Goal: Task Accomplishment & Management: Use online tool/utility

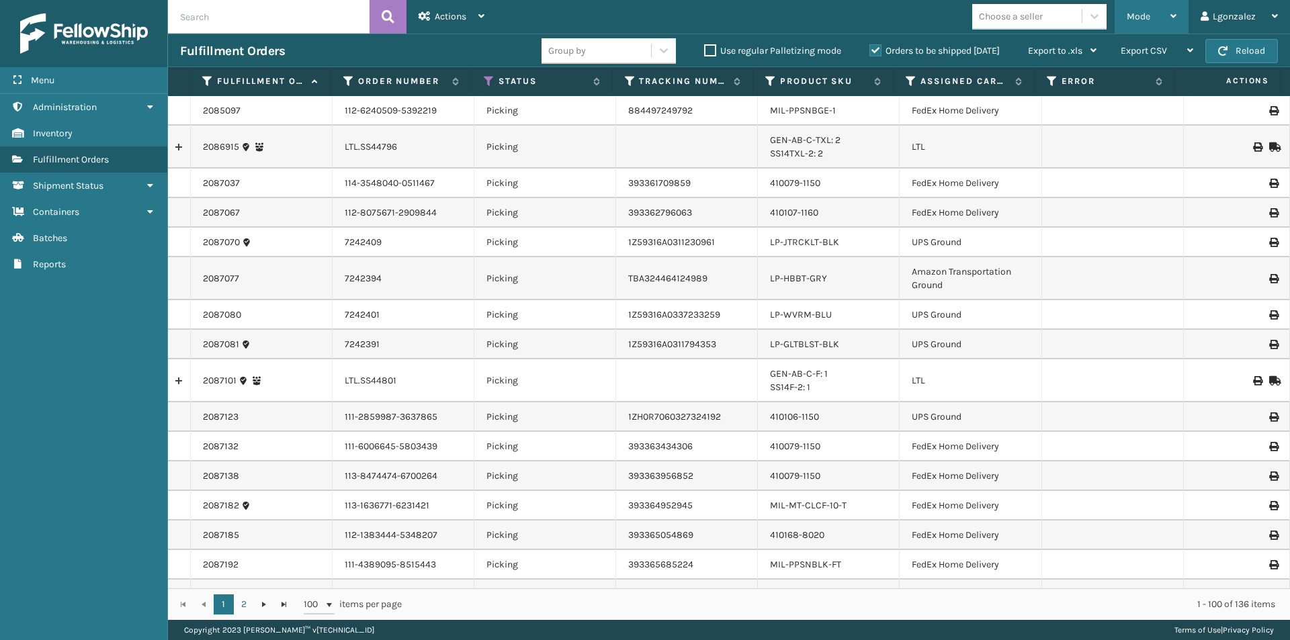
click at [1153, 14] on div "Mode" at bounding box center [1152, 17] width 50 height 34
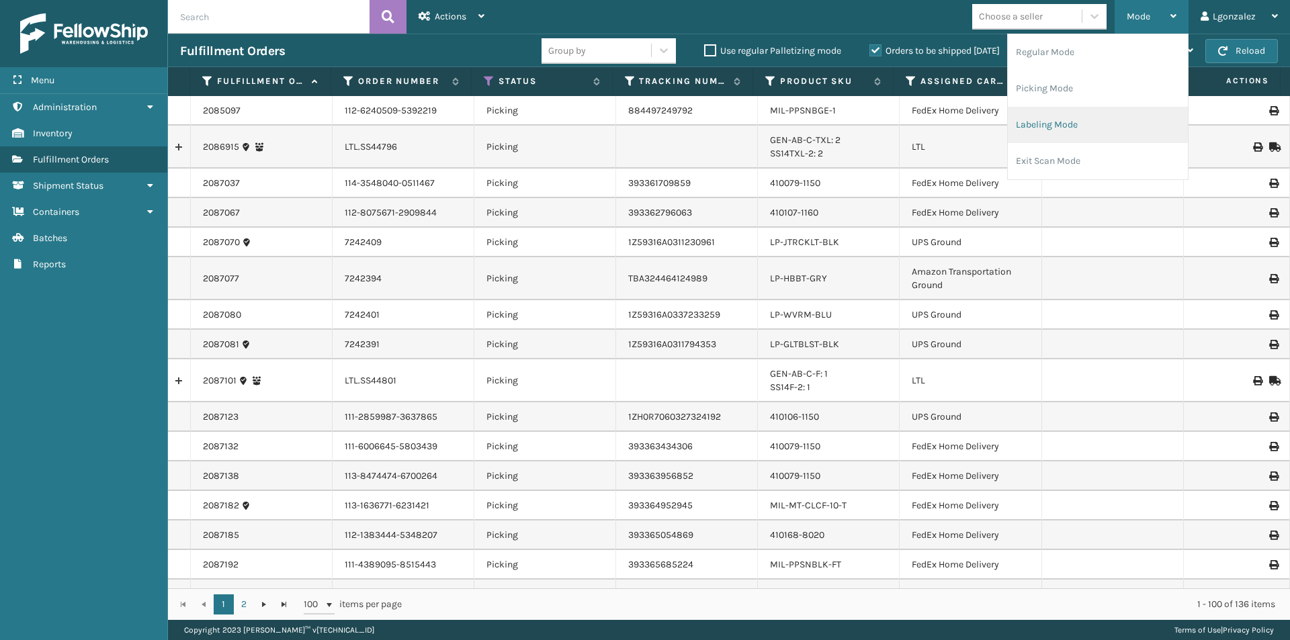
click at [1064, 128] on li "Labeling Mode" at bounding box center [1098, 125] width 180 height 36
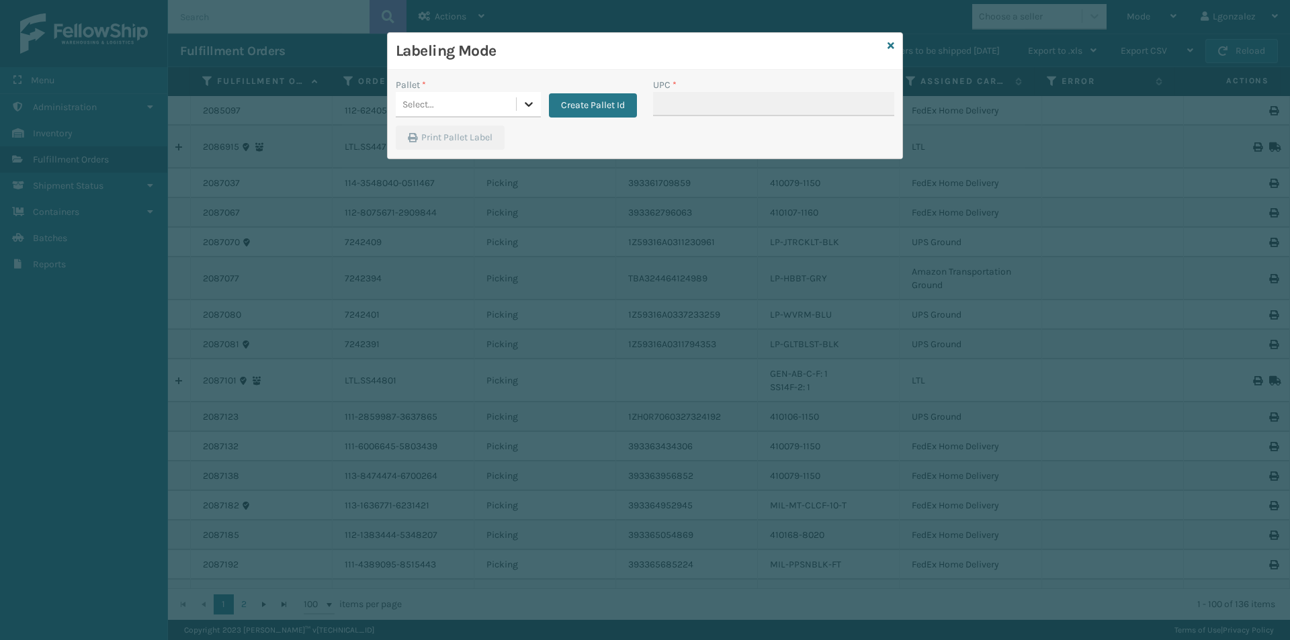
click at [525, 100] on icon at bounding box center [528, 103] width 13 height 13
click at [530, 105] on icon at bounding box center [529, 104] width 8 height 5
click at [562, 101] on button "Create Pallet Id" at bounding box center [593, 105] width 88 height 24
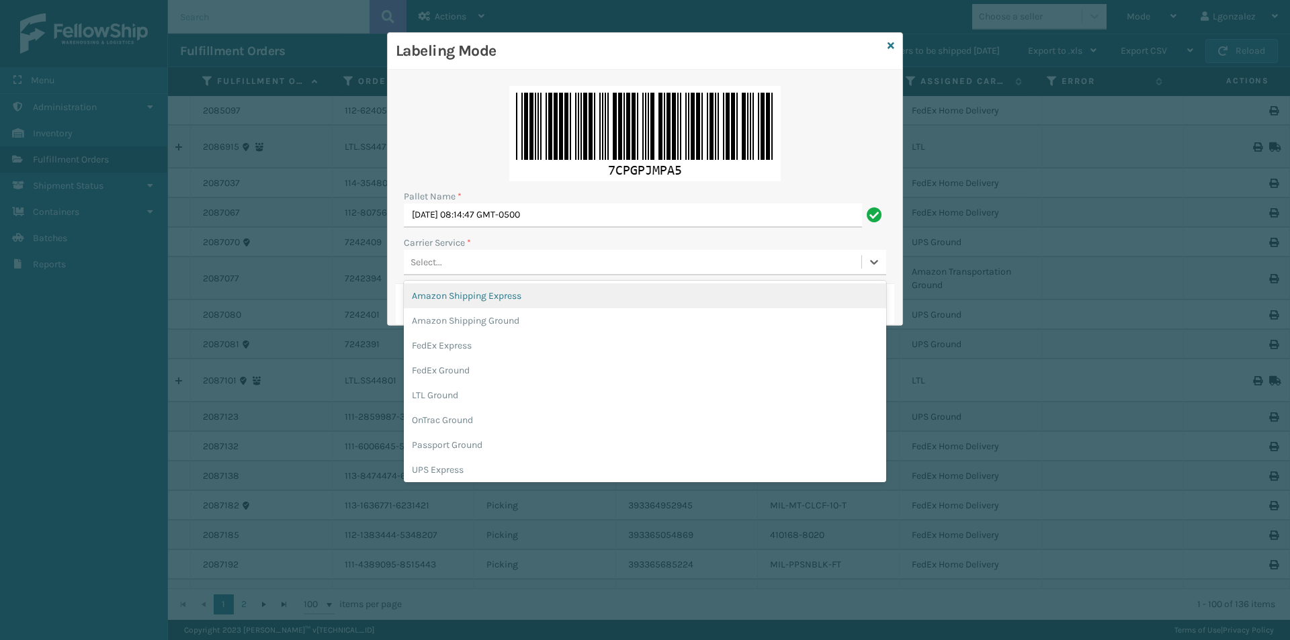
click at [496, 263] on div "Select..." at bounding box center [633, 262] width 458 height 22
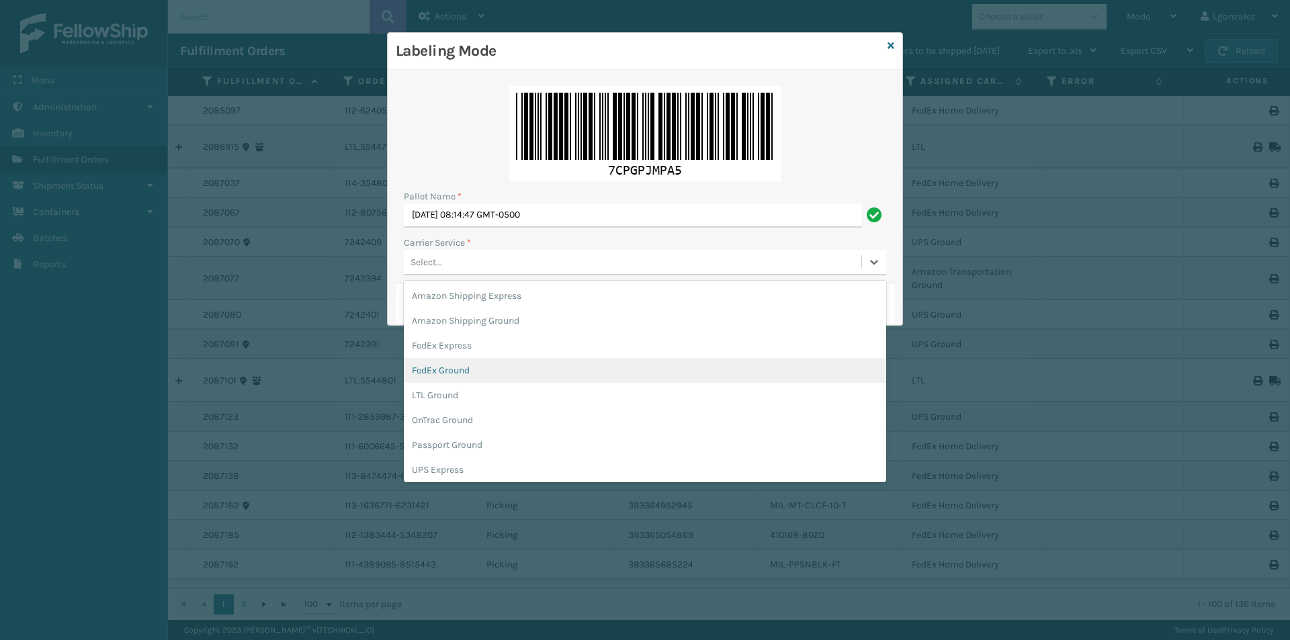
click at [483, 368] on div "FedEx Ground" at bounding box center [645, 370] width 483 height 25
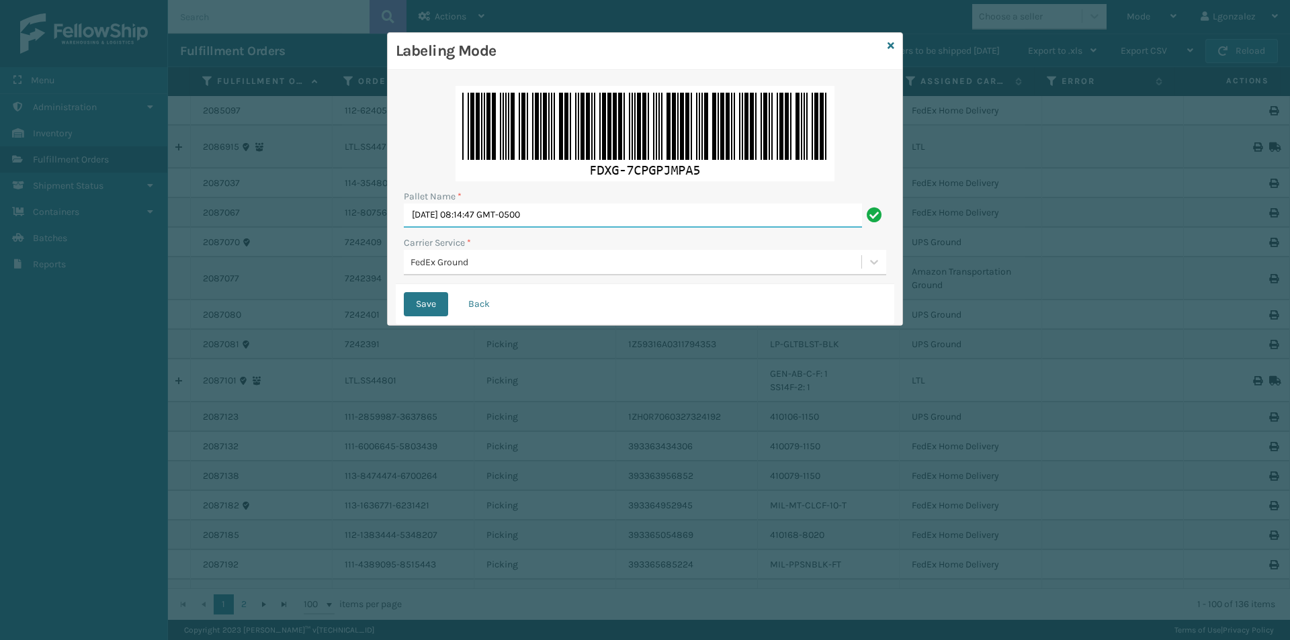
drag, startPoint x: 560, startPoint y: 219, endPoint x: 378, endPoint y: 226, distance: 182.9
click at [378, 226] on div "Labeling Mode Pallet Name * [DATE] 08:14:47 GMT-0500 Carrier Service * FedEx Gr…" at bounding box center [645, 320] width 1290 height 640
type input "TRINTY AVE"
click at [427, 306] on button "Save" at bounding box center [426, 304] width 44 height 24
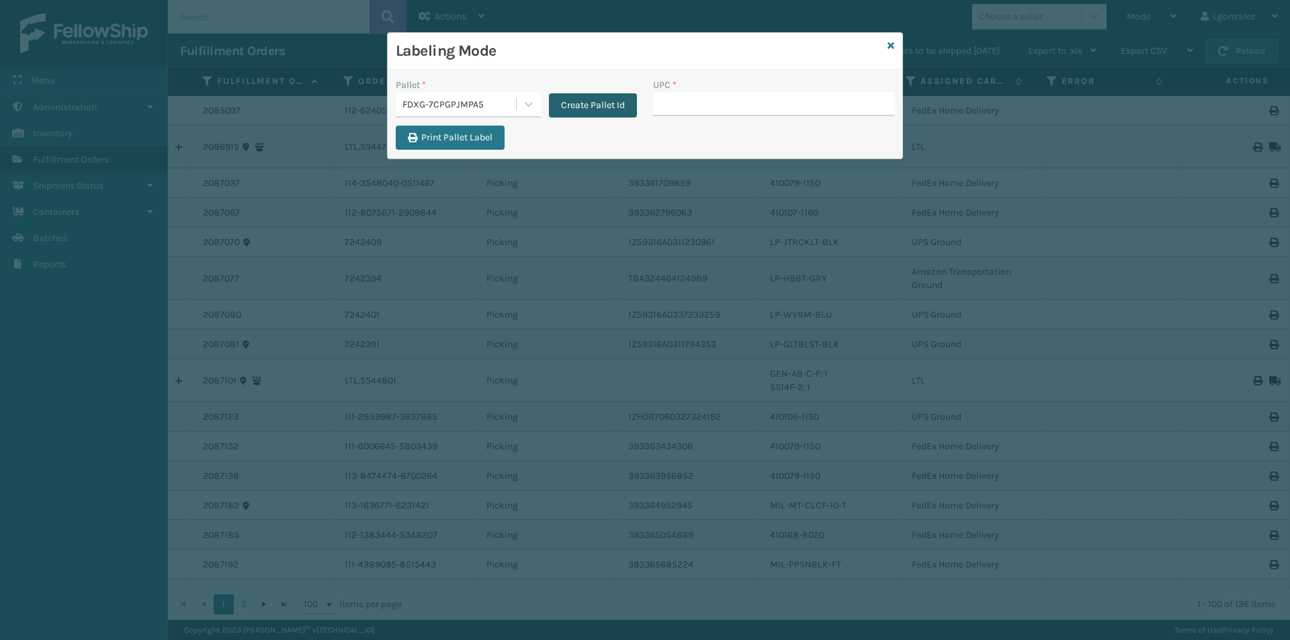
click at [593, 107] on button "Create Pallet Id" at bounding box center [593, 105] width 88 height 24
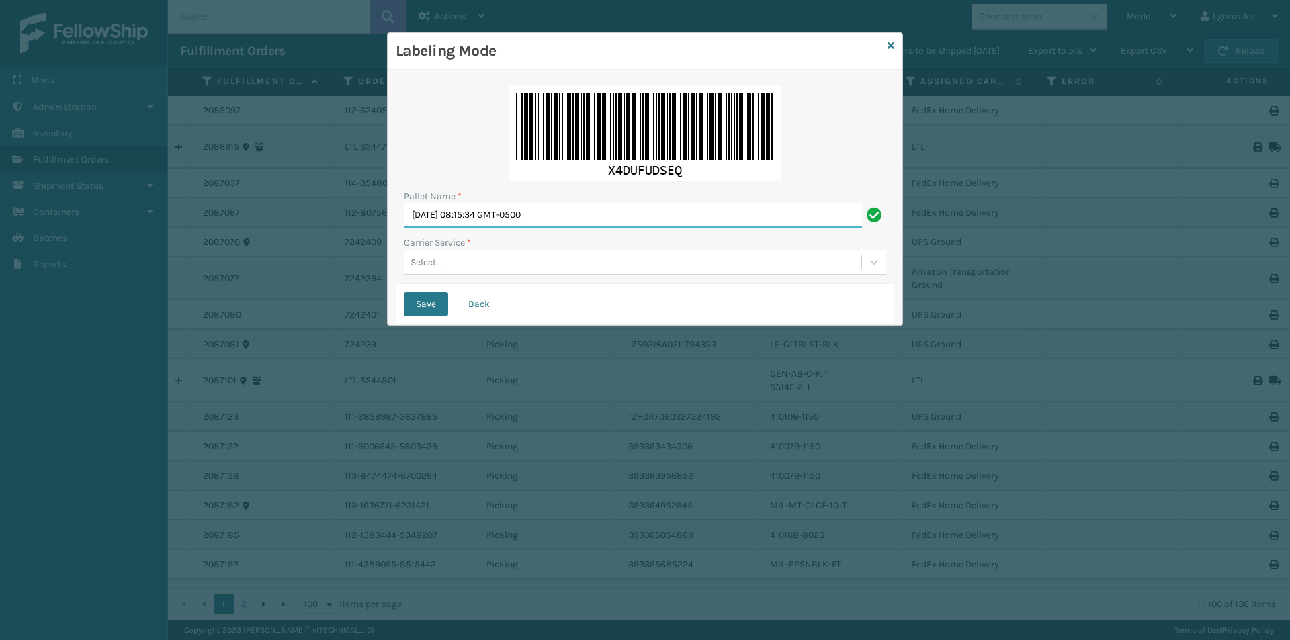
drag, startPoint x: 594, startPoint y: 218, endPoint x: 239, endPoint y: 237, distance: 356.0
click at [239, 237] on div "Labeling Mode Pallet Name * [DATE] 08:15:34 GMT-0500 Carrier Service * Select..…" at bounding box center [645, 320] width 1290 height 640
type input "TRINTY AVE"
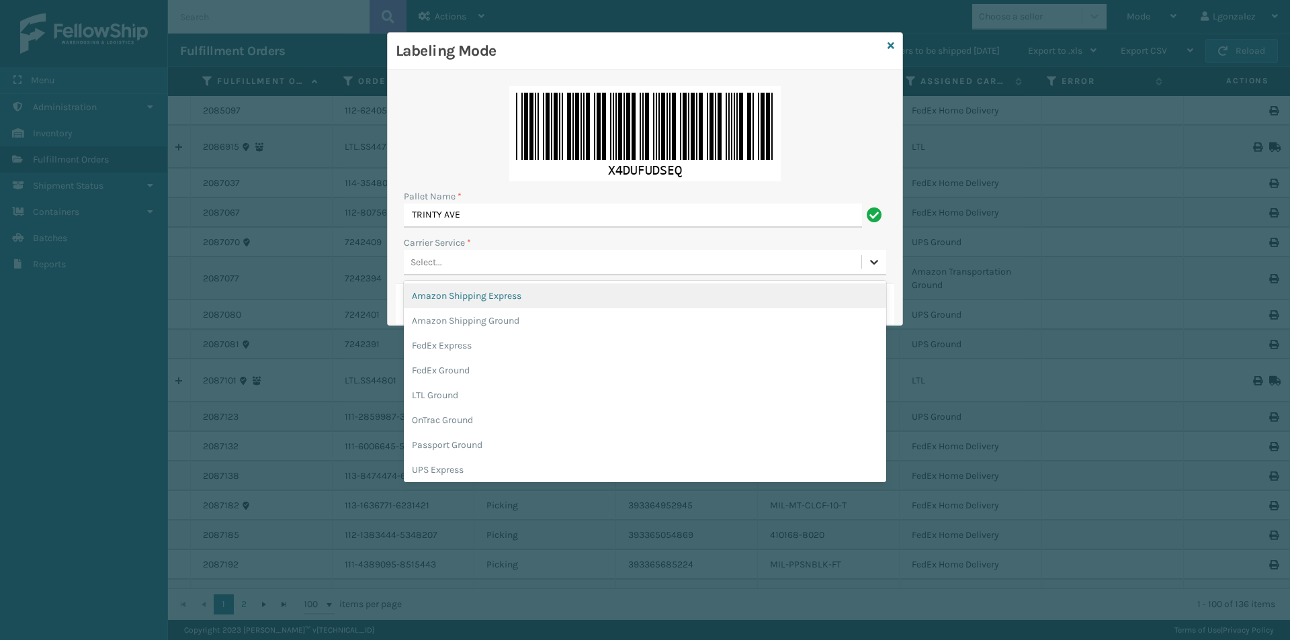
click at [880, 263] on icon at bounding box center [874, 261] width 13 height 13
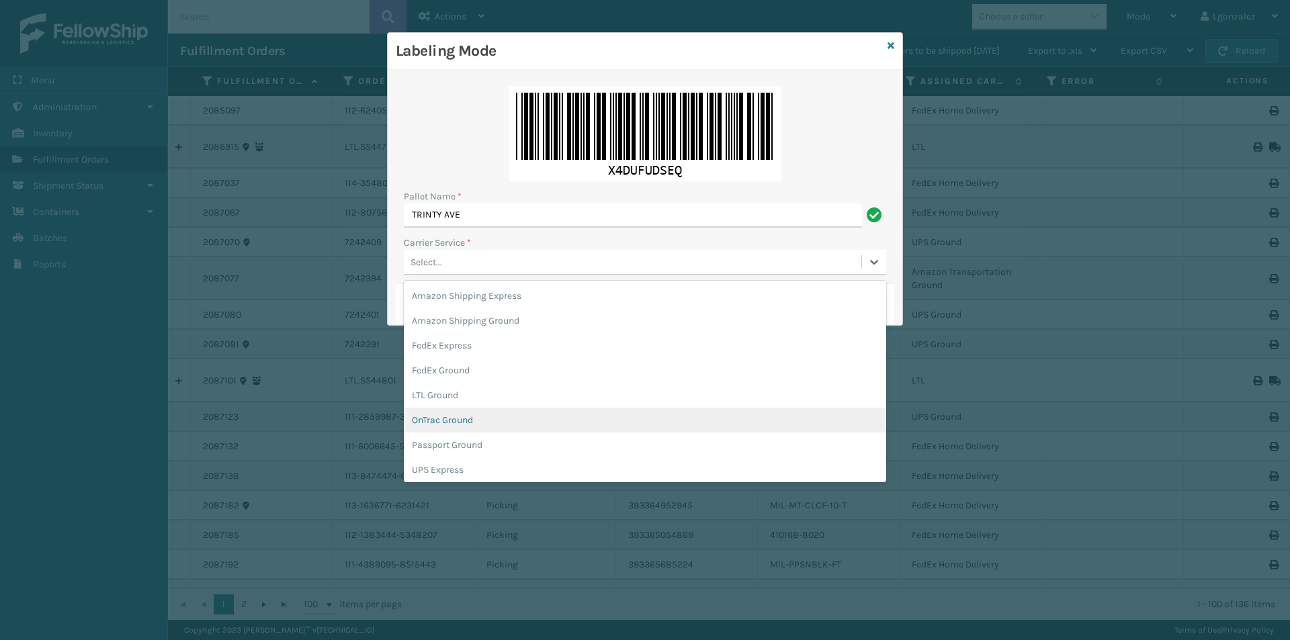
scroll to position [77, 0]
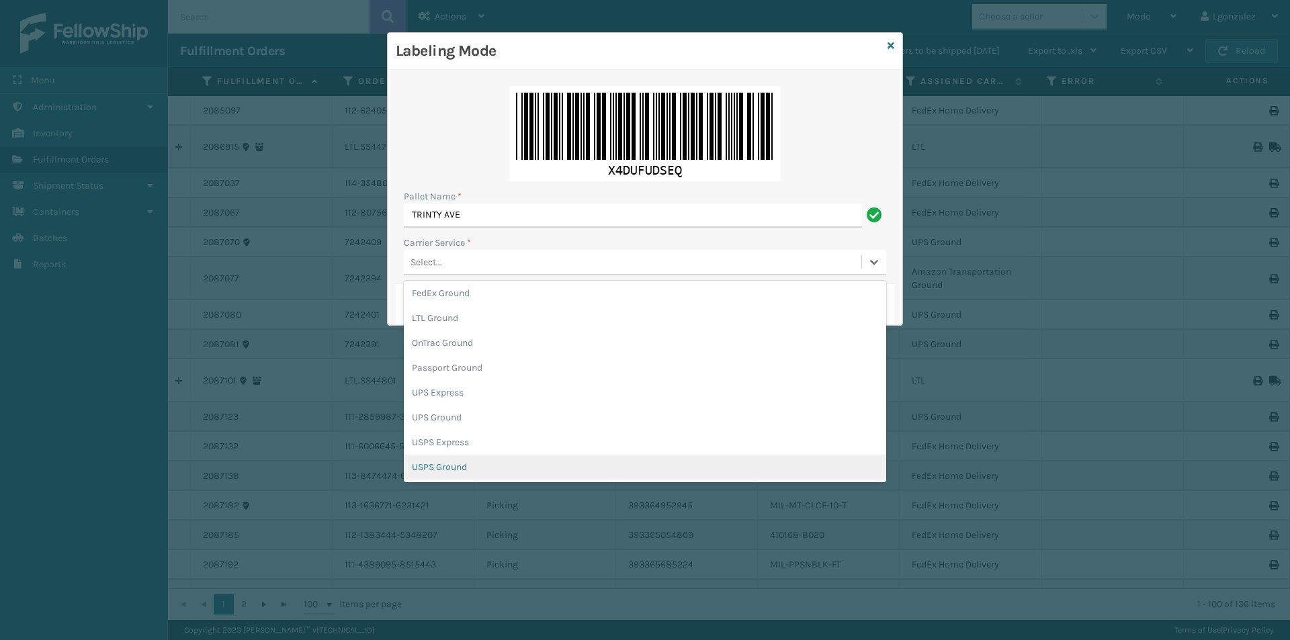
click at [476, 470] on div "USPS Ground" at bounding box center [645, 467] width 483 height 25
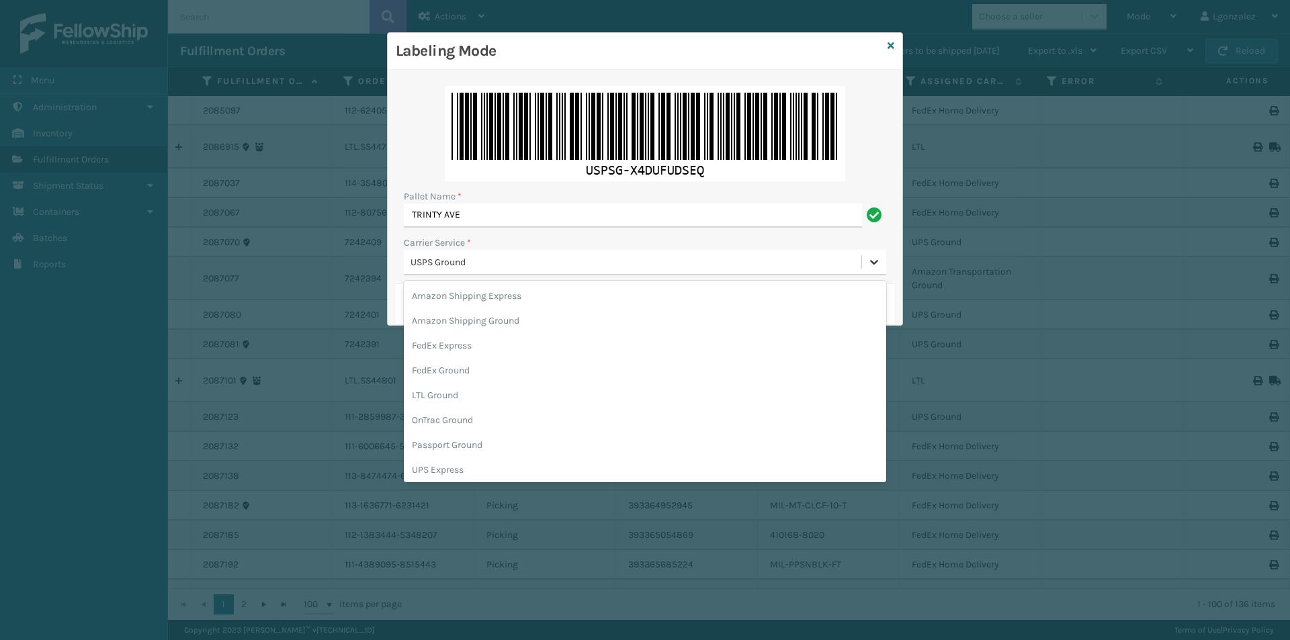
click at [870, 263] on icon at bounding box center [874, 261] width 13 height 13
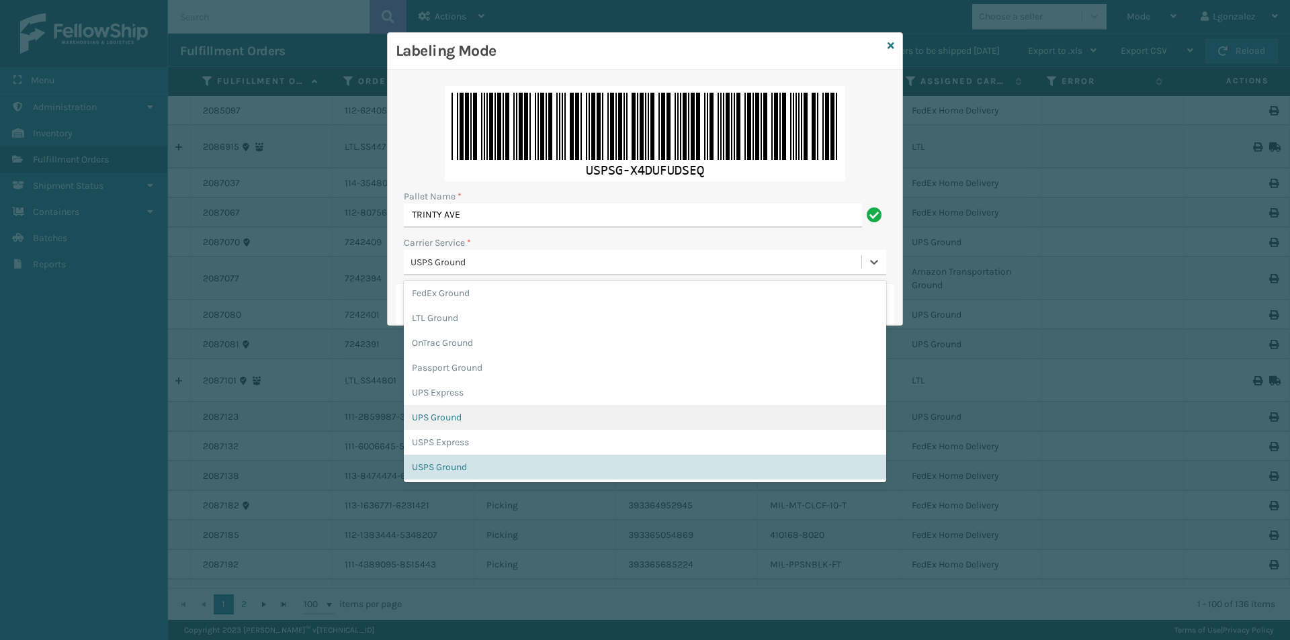
click at [507, 423] on div "UPS Ground" at bounding box center [645, 417] width 483 height 25
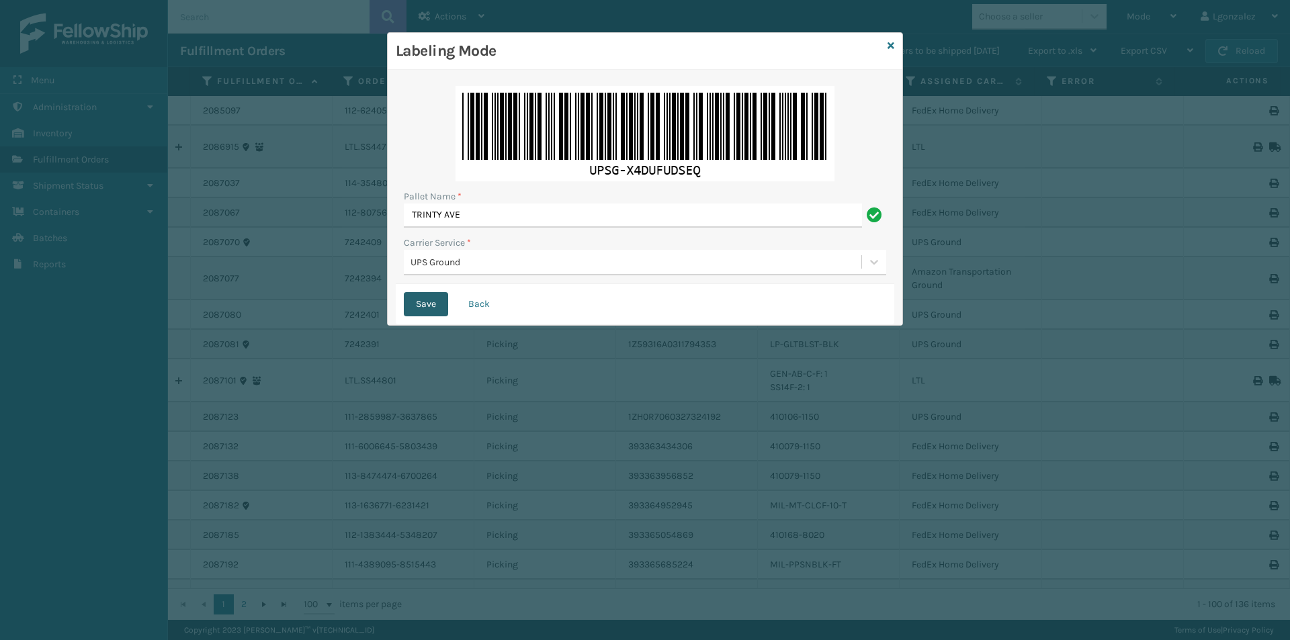
click at [432, 300] on button "Save" at bounding box center [426, 304] width 44 height 24
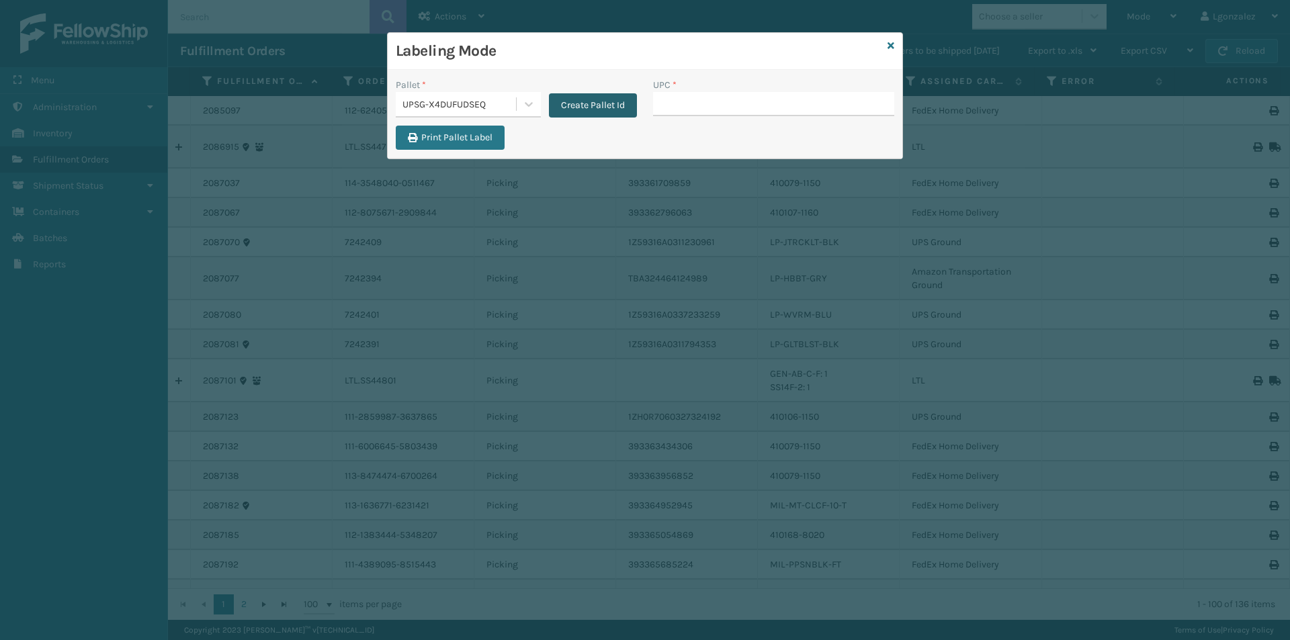
click at [586, 106] on button "Create Pallet Id" at bounding box center [593, 105] width 88 height 24
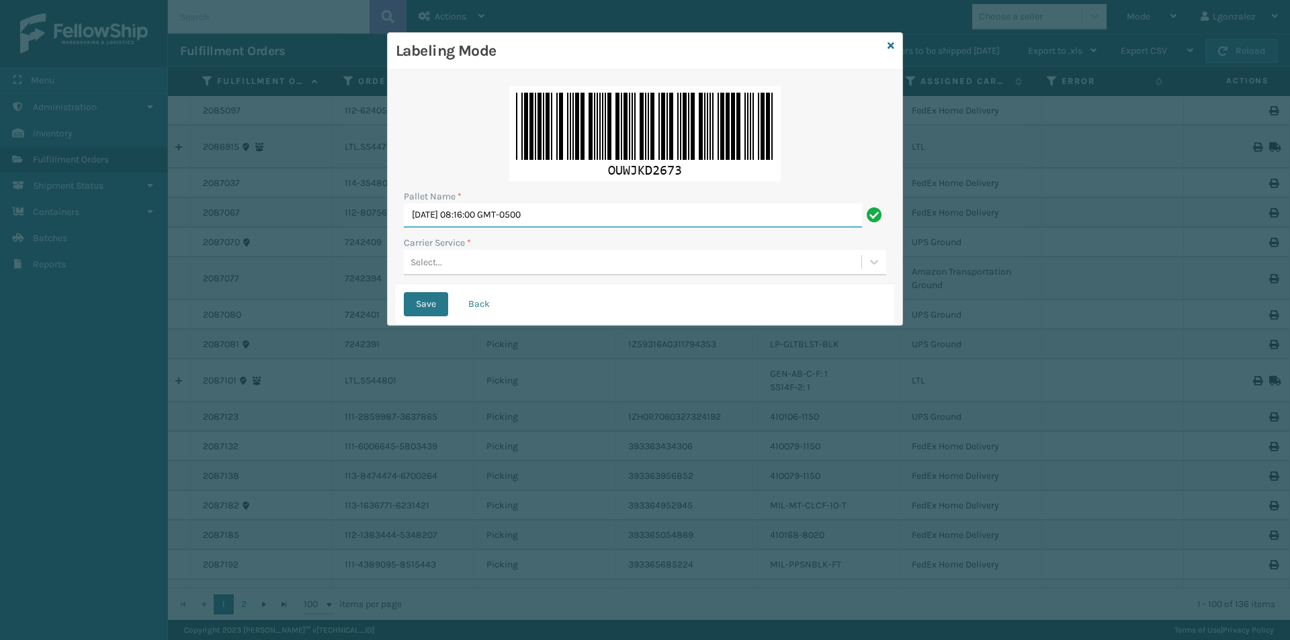
drag, startPoint x: 577, startPoint y: 212, endPoint x: 327, endPoint y: 219, distance: 250.1
click at [333, 217] on div "Labeling Mode Pallet Name * [DATE] 08:16:00 GMT-0500 Carrier Service * Select..…" at bounding box center [645, 320] width 1290 height 640
type input "TRINTY AVE"
click at [878, 261] on icon at bounding box center [874, 261] width 13 height 13
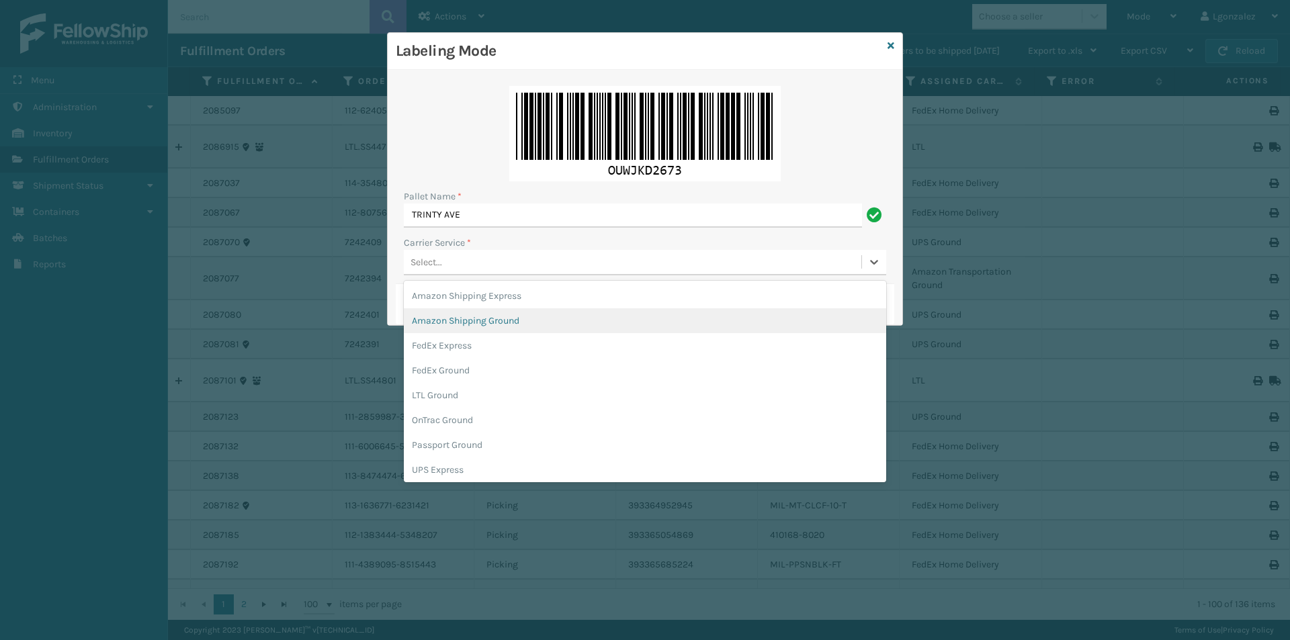
click at [505, 321] on div "Amazon Shipping Ground" at bounding box center [645, 320] width 483 height 25
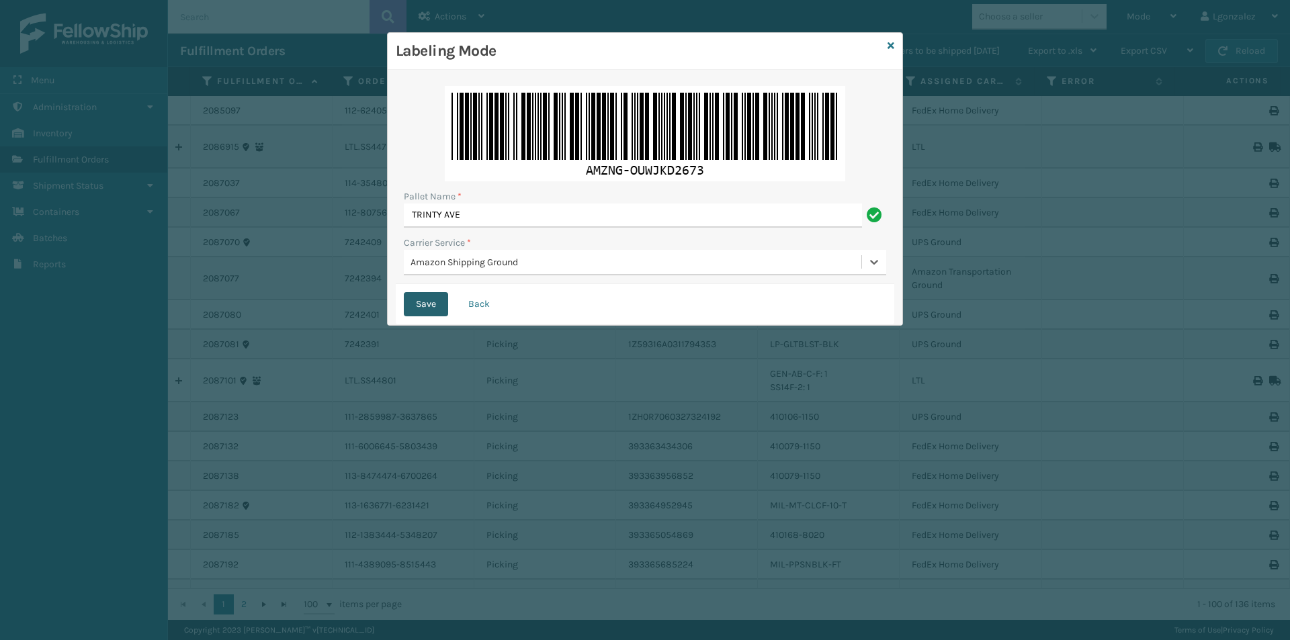
click at [431, 304] on button "Save" at bounding box center [426, 304] width 44 height 24
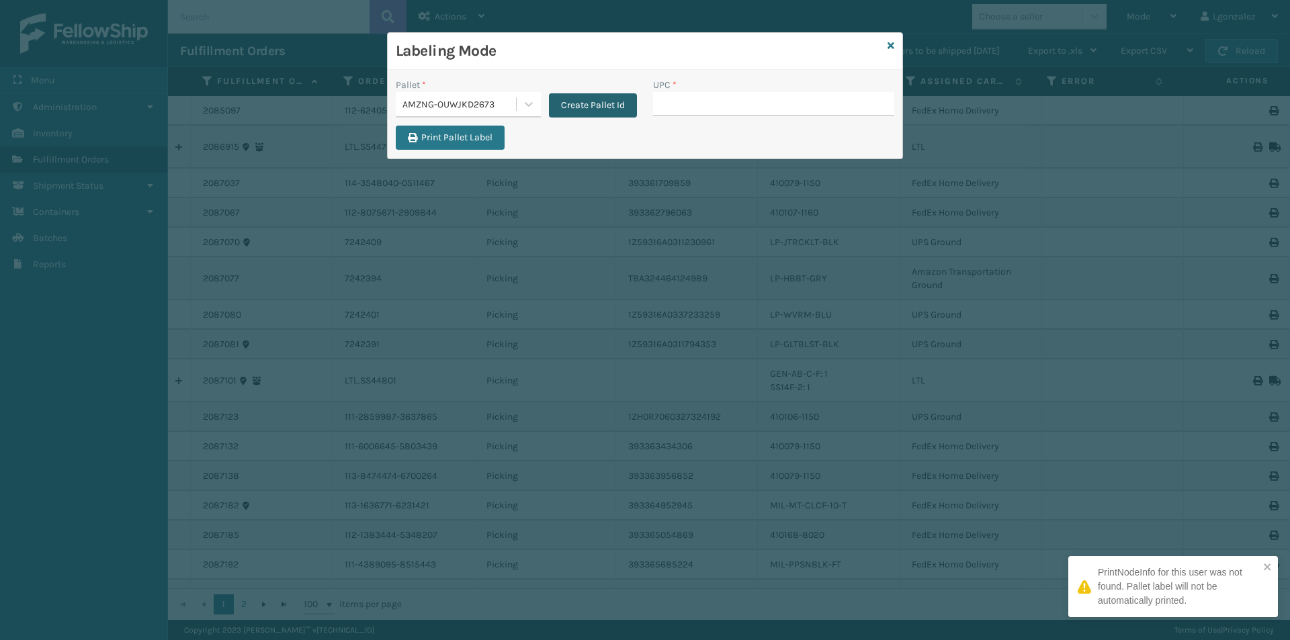
click at [602, 101] on button "Create Pallet Id" at bounding box center [593, 105] width 88 height 24
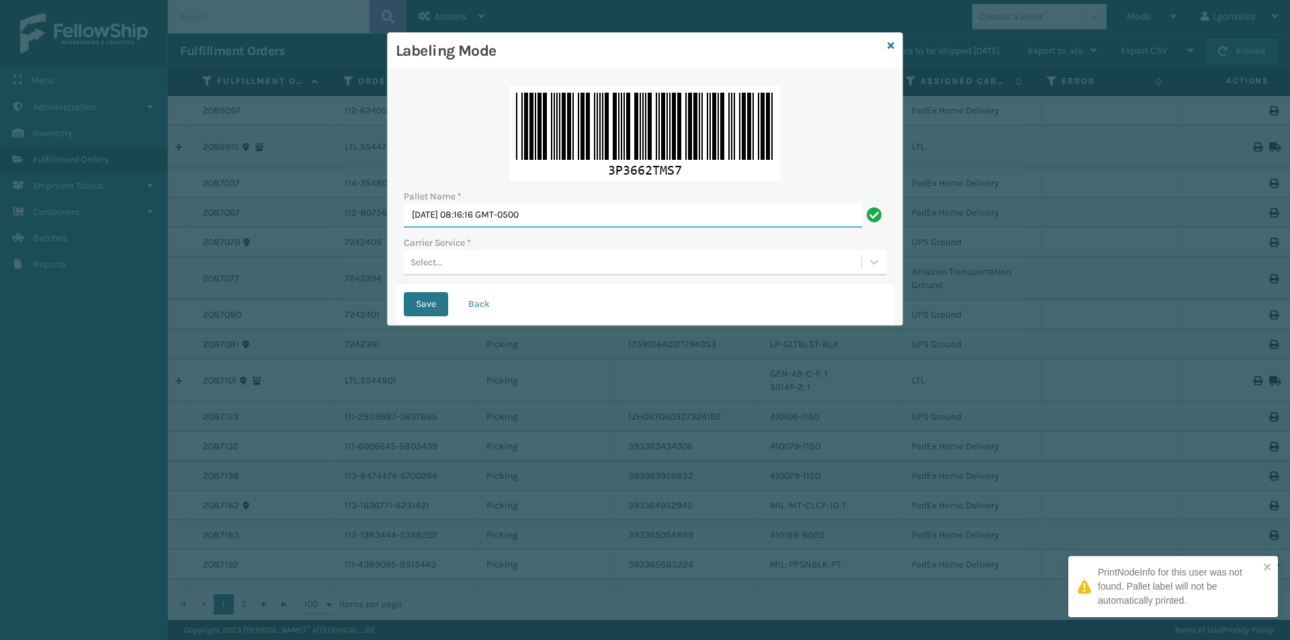
drag, startPoint x: 578, startPoint y: 215, endPoint x: 337, endPoint y: 214, distance: 241.3
click at [337, 214] on div "Labeling Mode Pallet Name * [DATE] 08:16:16 GMT-0500 Carrier Service * Select..…" at bounding box center [645, 320] width 1290 height 640
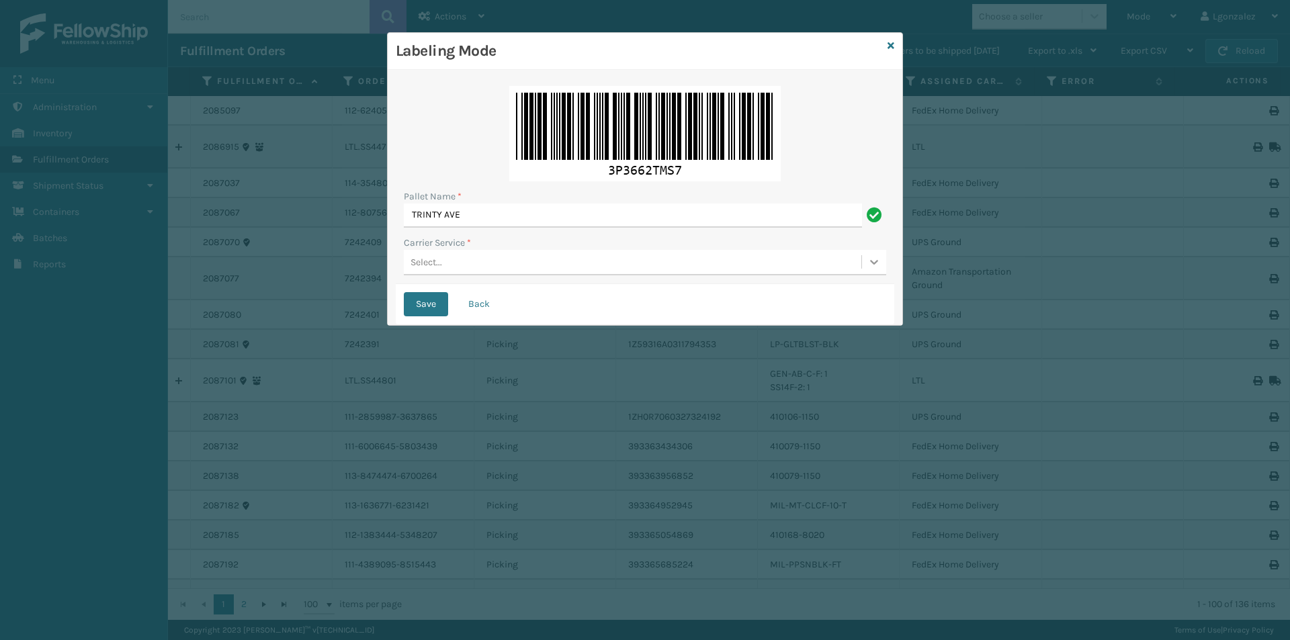
type input "TRINTY AVE"
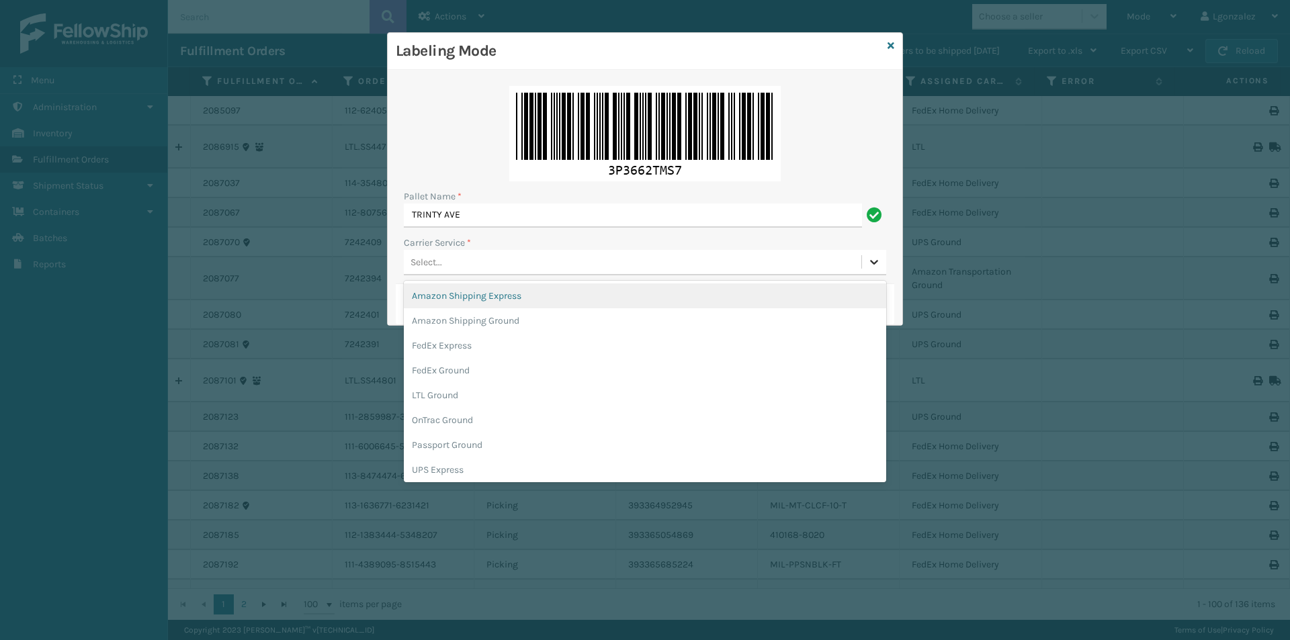
click at [878, 266] on icon at bounding box center [874, 261] width 13 height 13
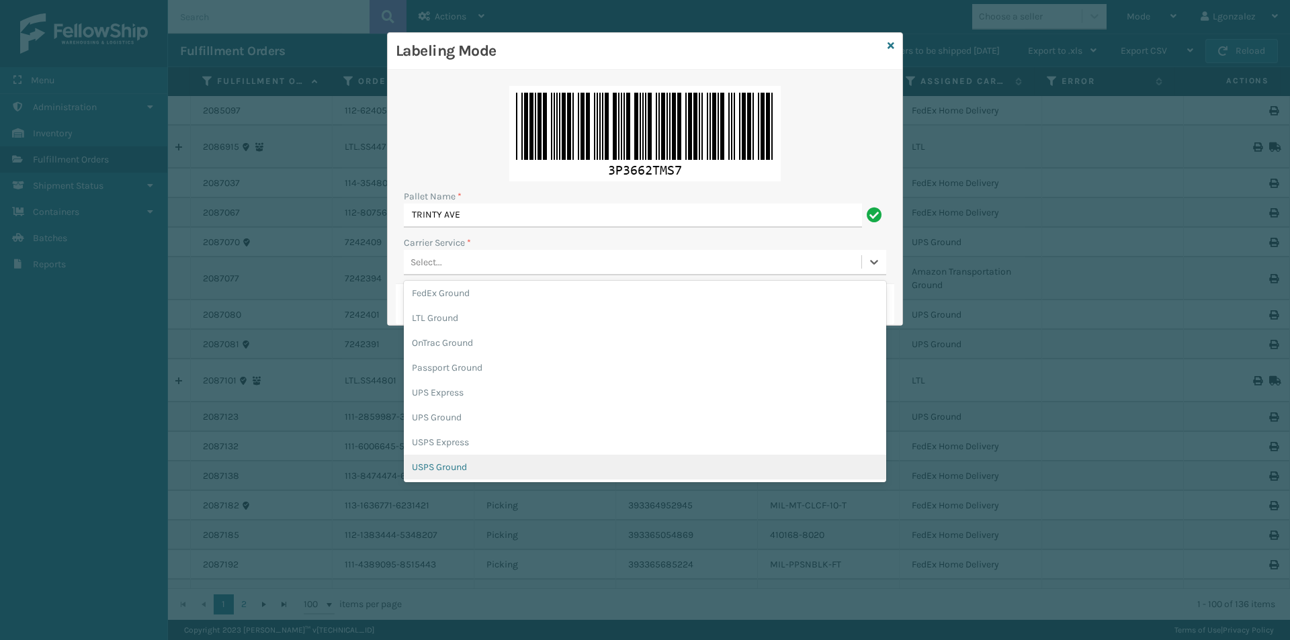
click at [492, 468] on div "USPS Ground" at bounding box center [645, 467] width 483 height 25
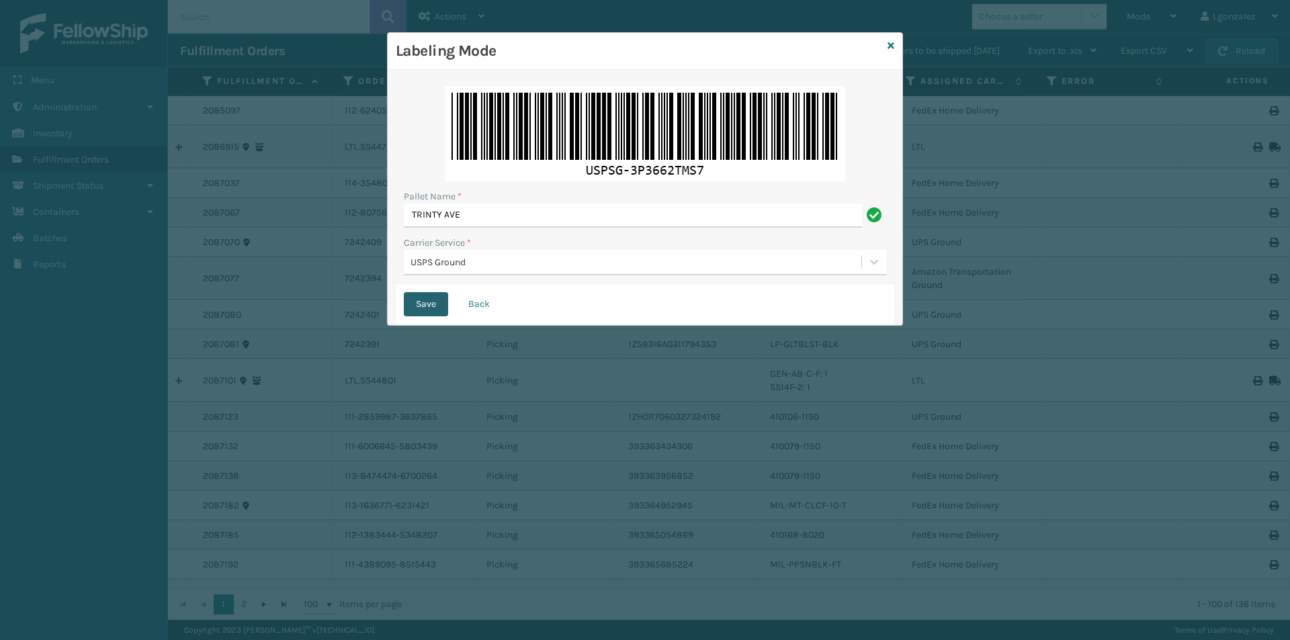
click at [429, 308] on button "Save" at bounding box center [426, 304] width 44 height 24
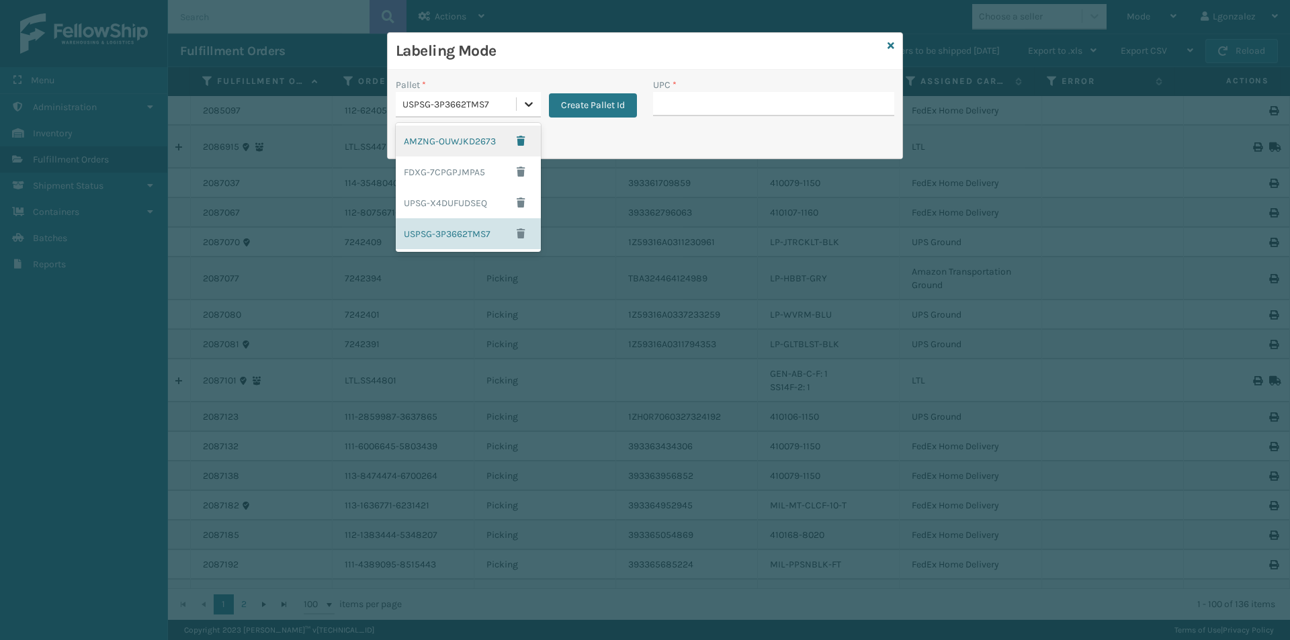
click at [532, 106] on icon at bounding box center [528, 103] width 13 height 13
click at [466, 169] on div "FDXG-7CPGPJMPA5" at bounding box center [468, 172] width 145 height 31
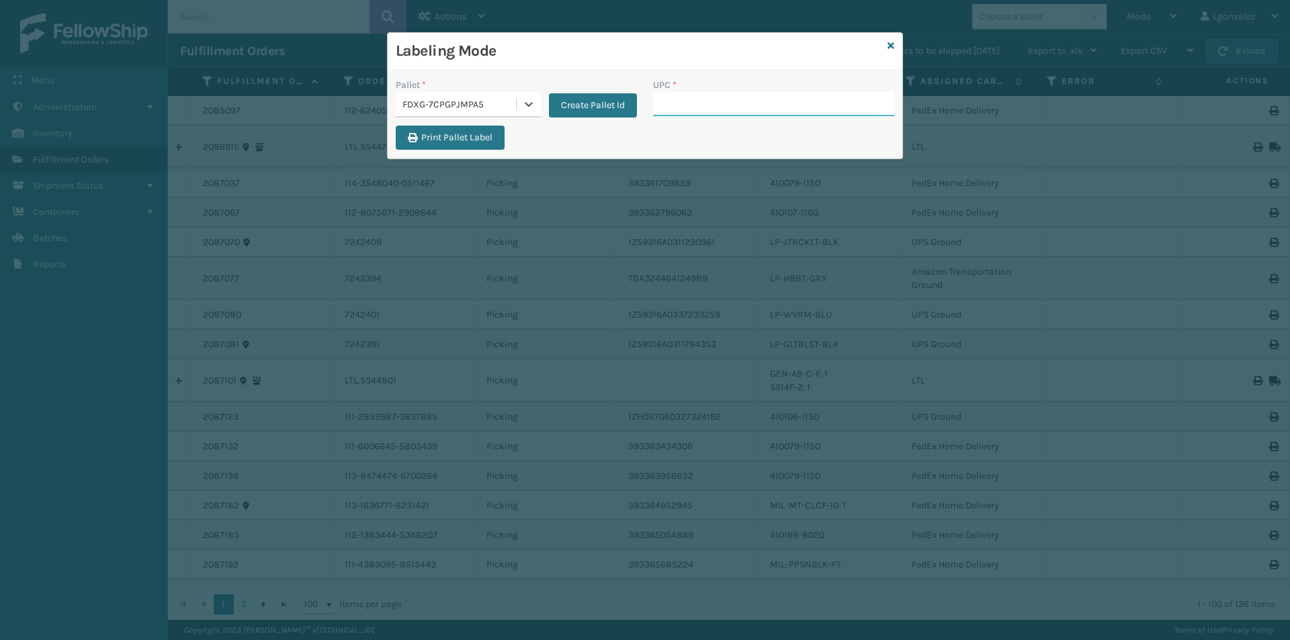
click at [668, 97] on input "UPC *" at bounding box center [773, 104] width 241 height 24
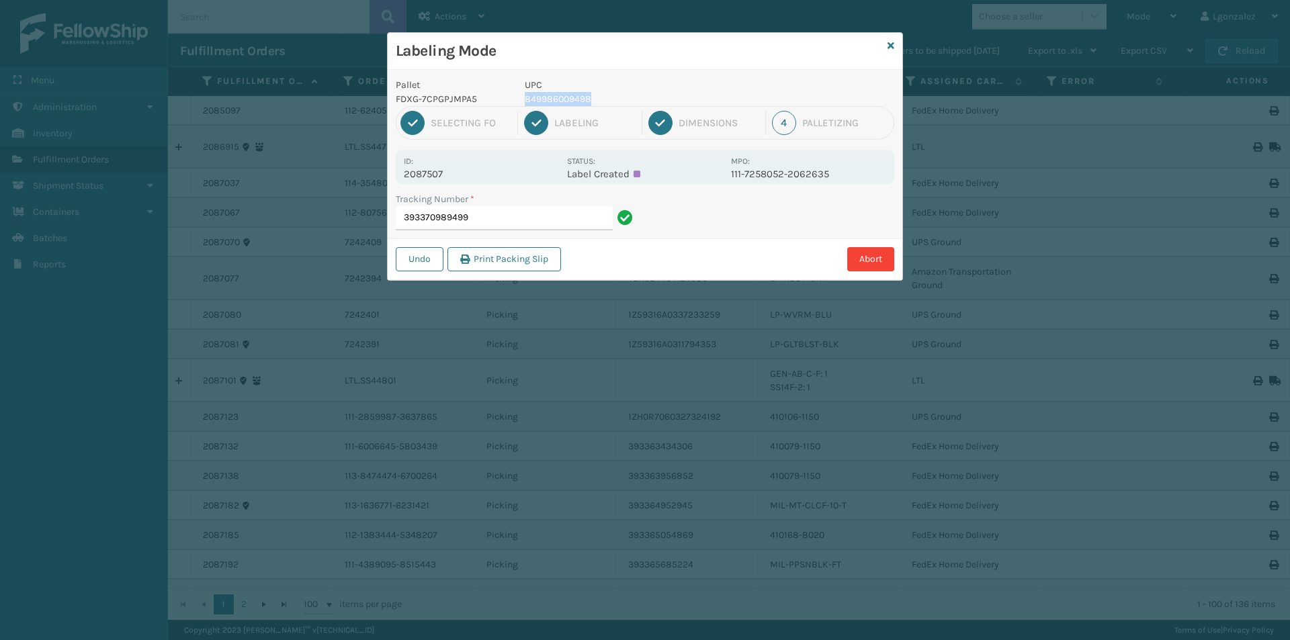
drag, startPoint x: 526, startPoint y: 98, endPoint x: 603, endPoint y: 98, distance: 77.3
click at [603, 98] on p "849986009498" at bounding box center [624, 99] width 198 height 14
copy p "849986009498"
click at [503, 214] on input "393370989499" at bounding box center [504, 218] width 217 height 24
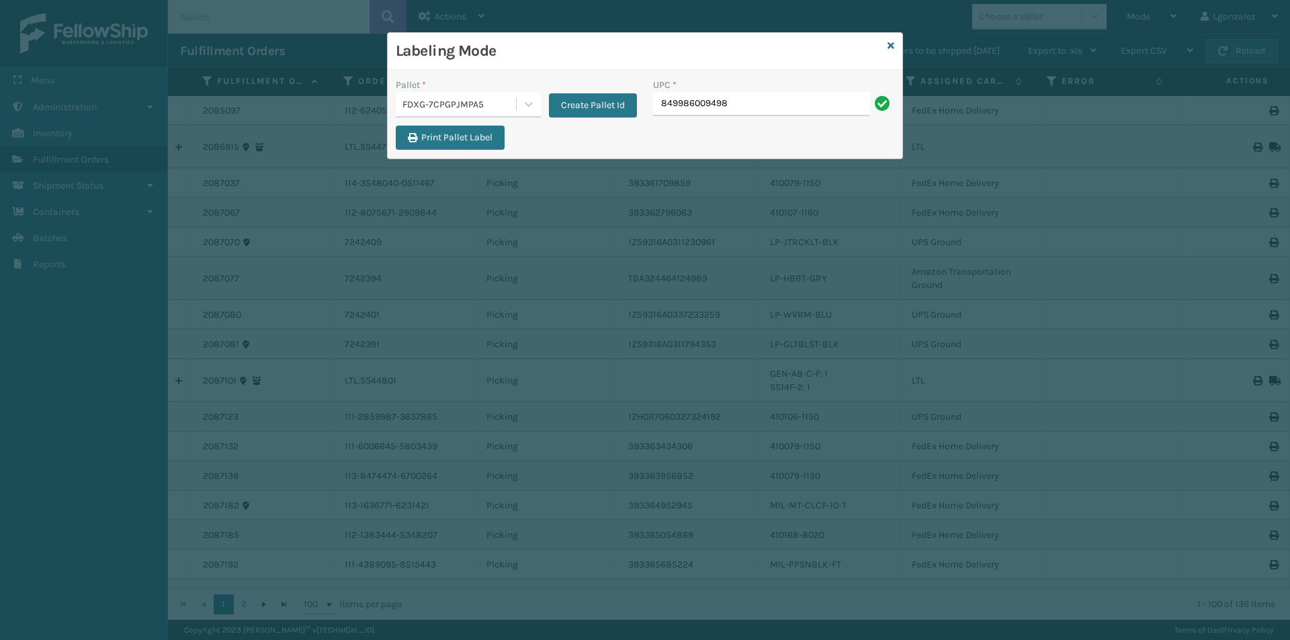
type input "849986009498"
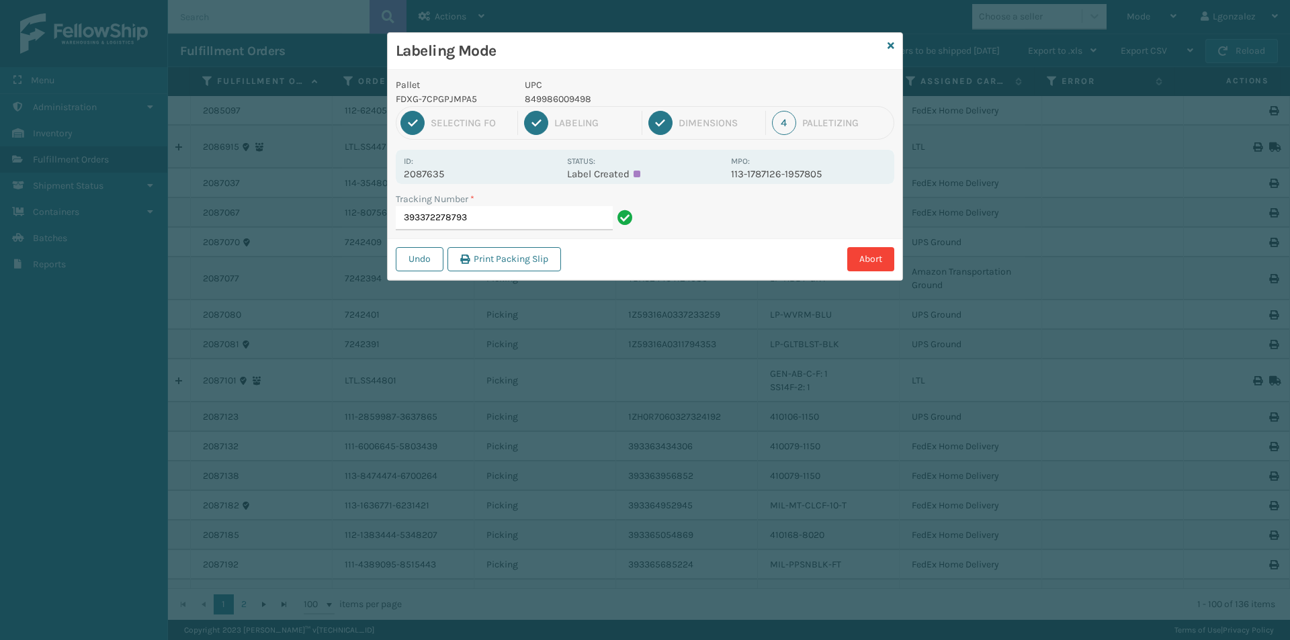
type input "393372278793"
drag, startPoint x: 525, startPoint y: 100, endPoint x: 603, endPoint y: 103, distance: 78.0
click at [614, 99] on p "849986009498" at bounding box center [624, 99] width 198 height 14
copy p "849986009498"
click at [494, 220] on input "393361709859" at bounding box center [504, 218] width 217 height 24
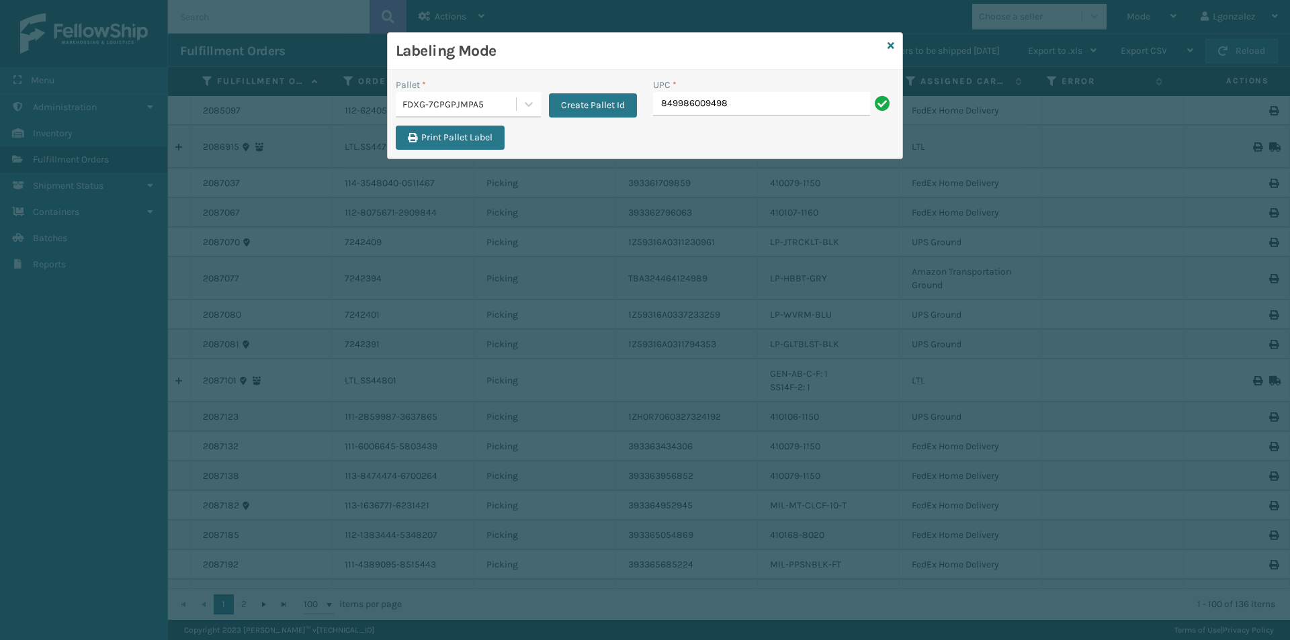
type input "849986009498"
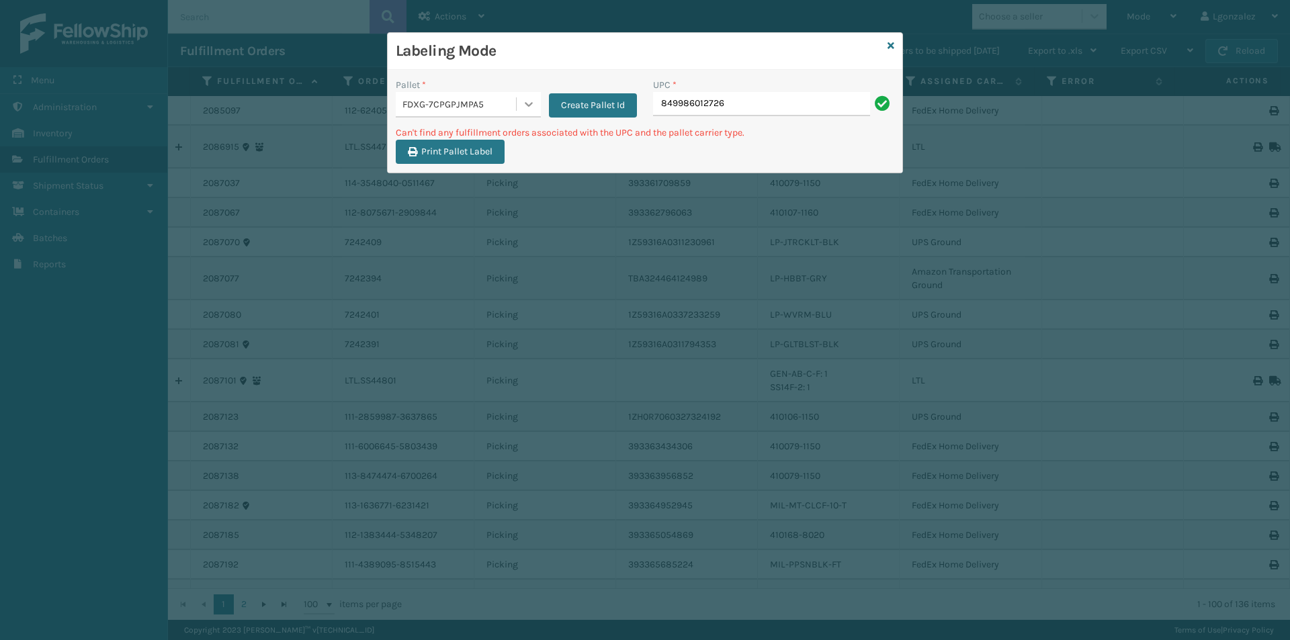
click at [529, 106] on icon at bounding box center [529, 104] width 8 height 5
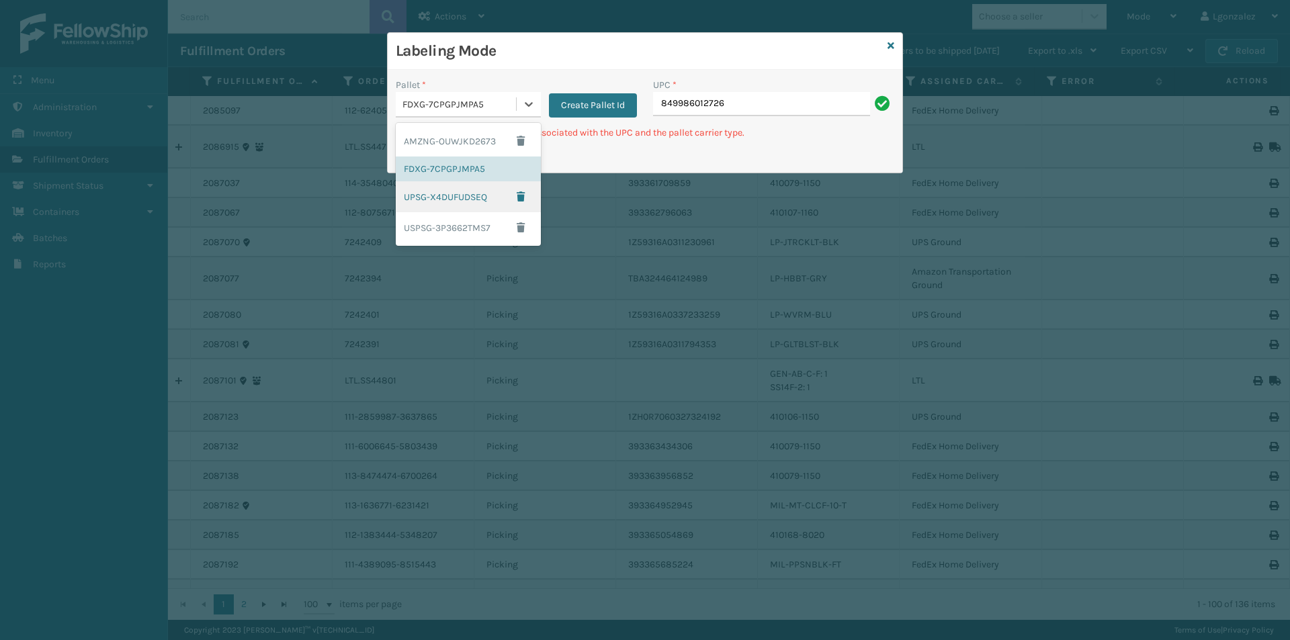
click at [453, 200] on div "UPSG-X4DUFUDSEQ" at bounding box center [468, 196] width 145 height 31
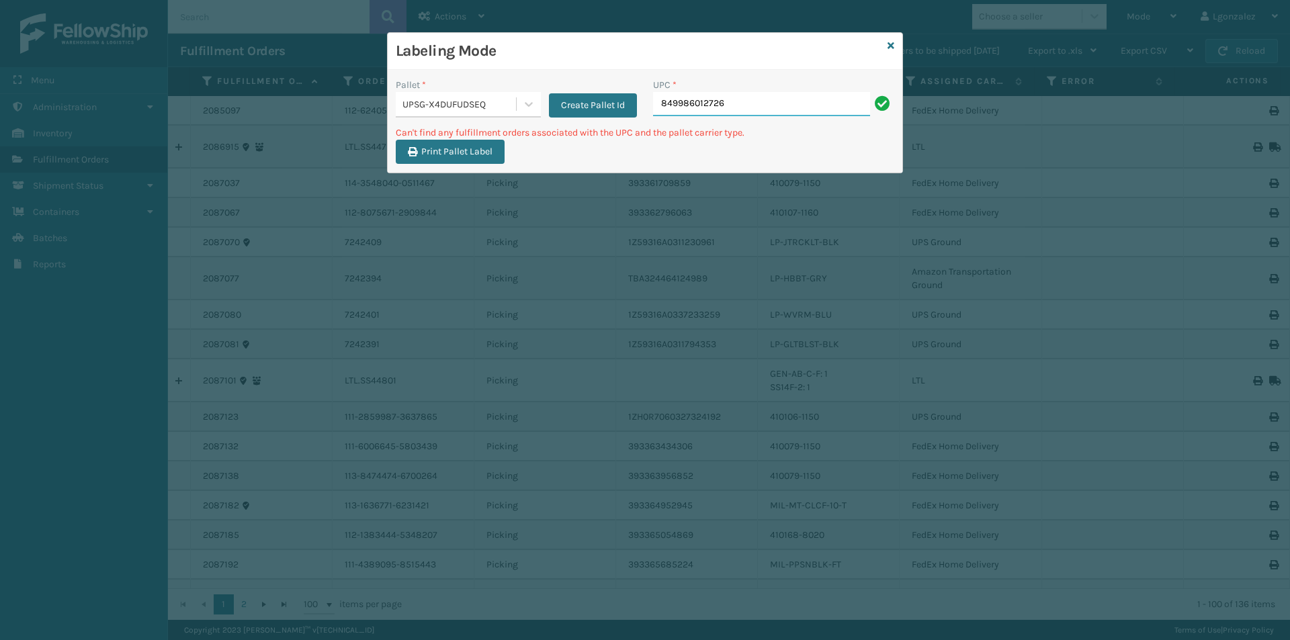
drag, startPoint x: 751, startPoint y: 109, endPoint x: 770, endPoint y: 150, distance: 45.1
click at [760, 134] on div "Pallet * UPSG-X4DUFUDSEQ Create Pallet Id UPC * 849986012726 Can't find any ful…" at bounding box center [645, 121] width 515 height 103
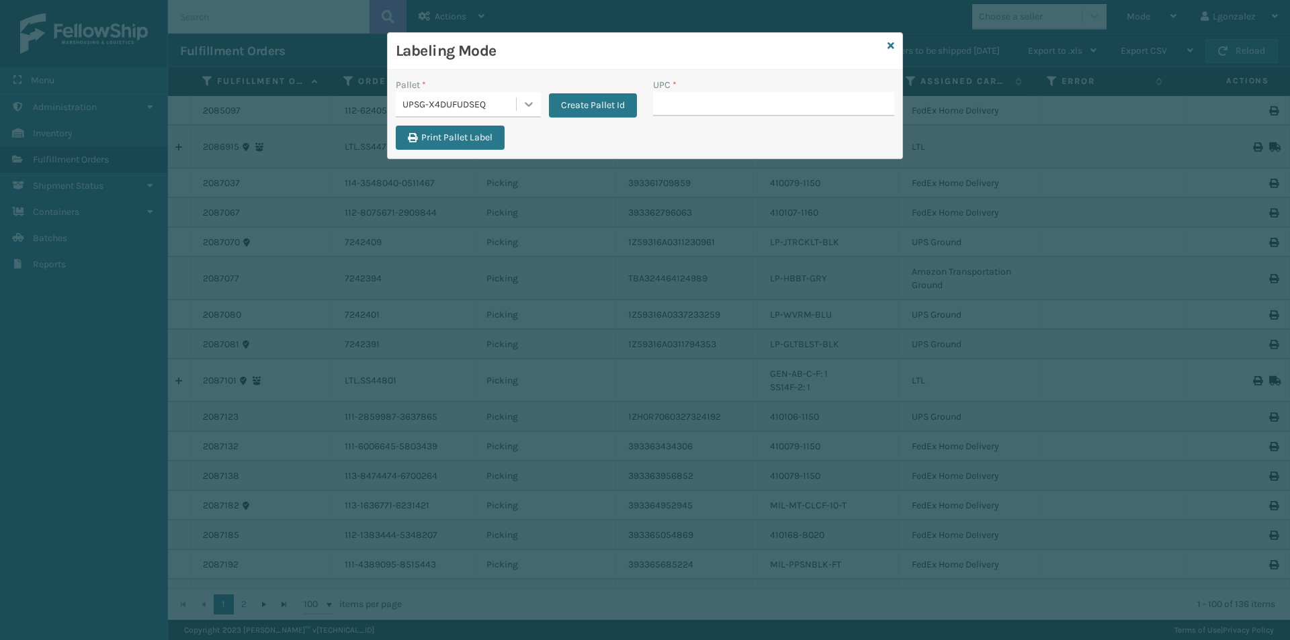
click at [526, 104] on icon at bounding box center [529, 104] width 8 height 5
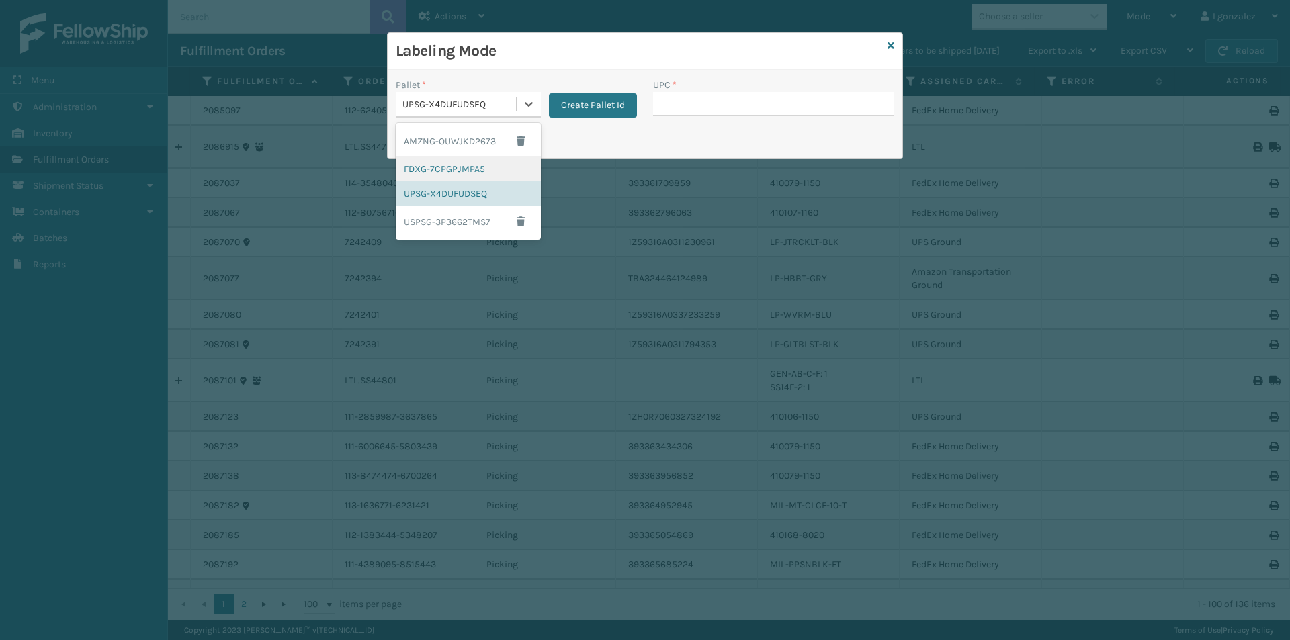
click at [449, 169] on div "FDXG-7CPGPJMPA5" at bounding box center [468, 169] width 145 height 25
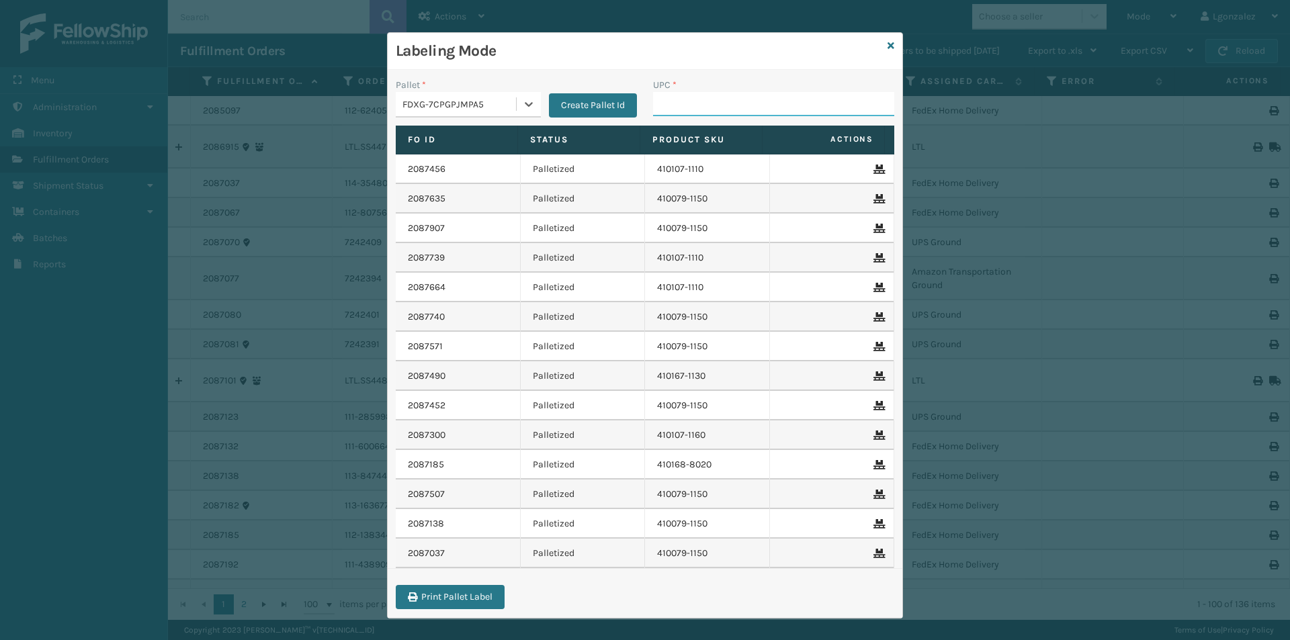
click at [685, 100] on input "UPC *" at bounding box center [773, 104] width 241 height 24
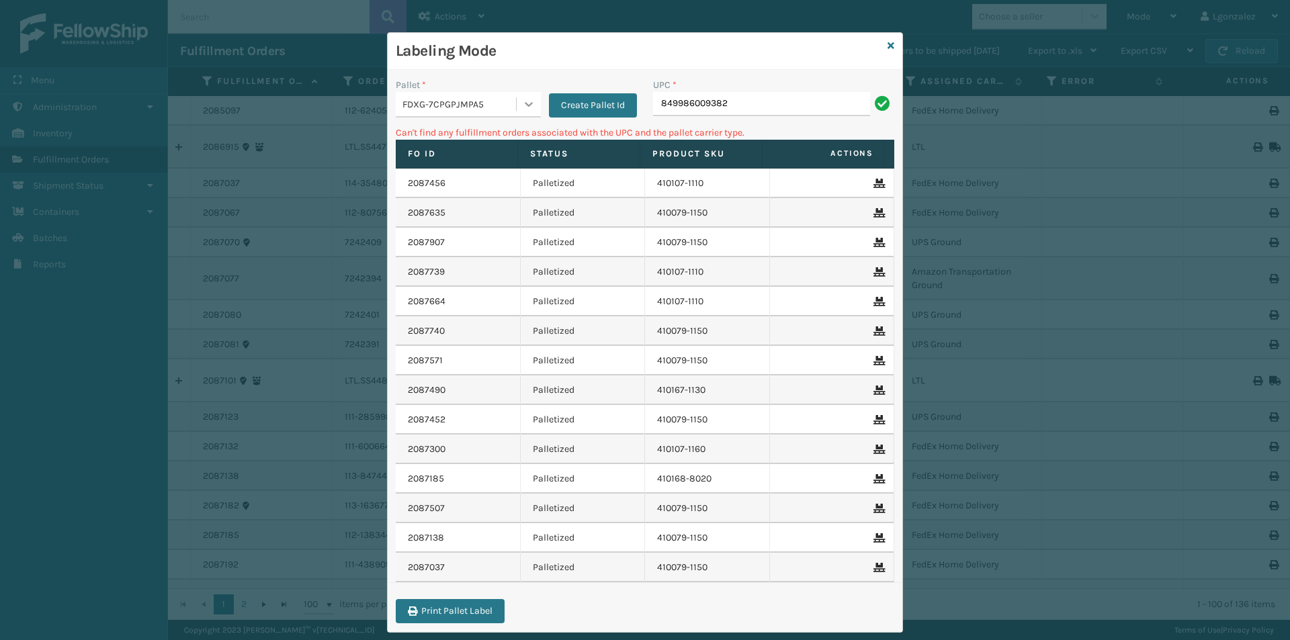
click at [526, 101] on icon at bounding box center [528, 103] width 13 height 13
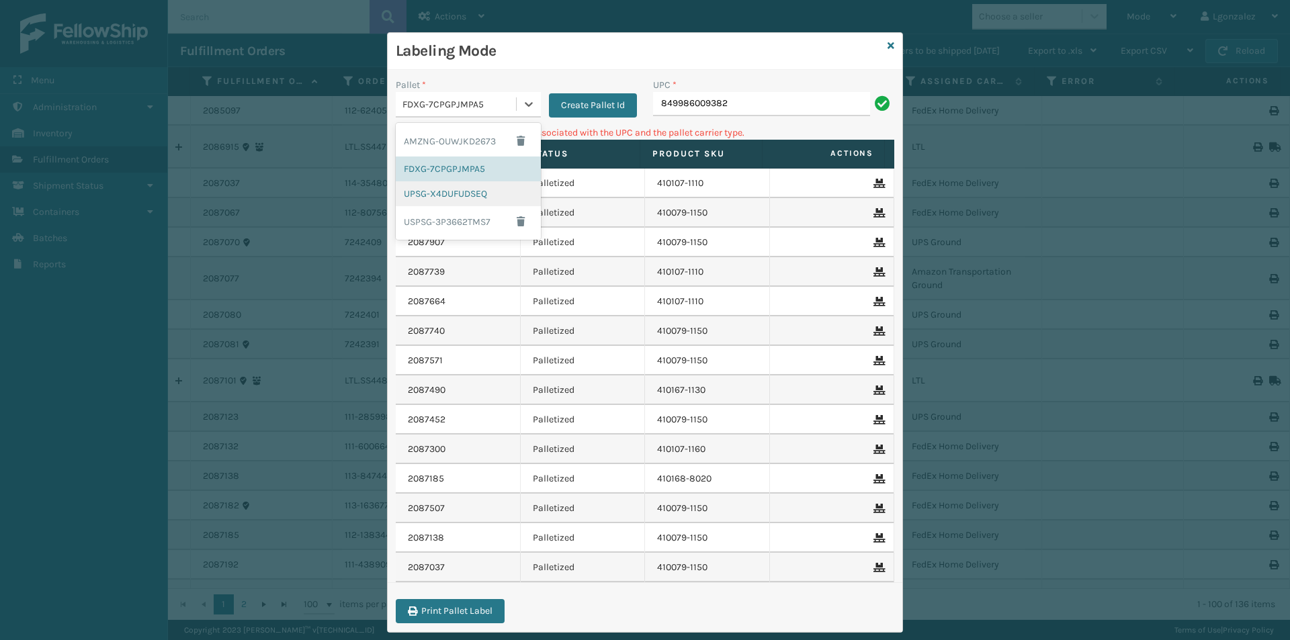
click at [472, 203] on div "UPSG-X4DUFUDSEQ" at bounding box center [468, 193] width 145 height 25
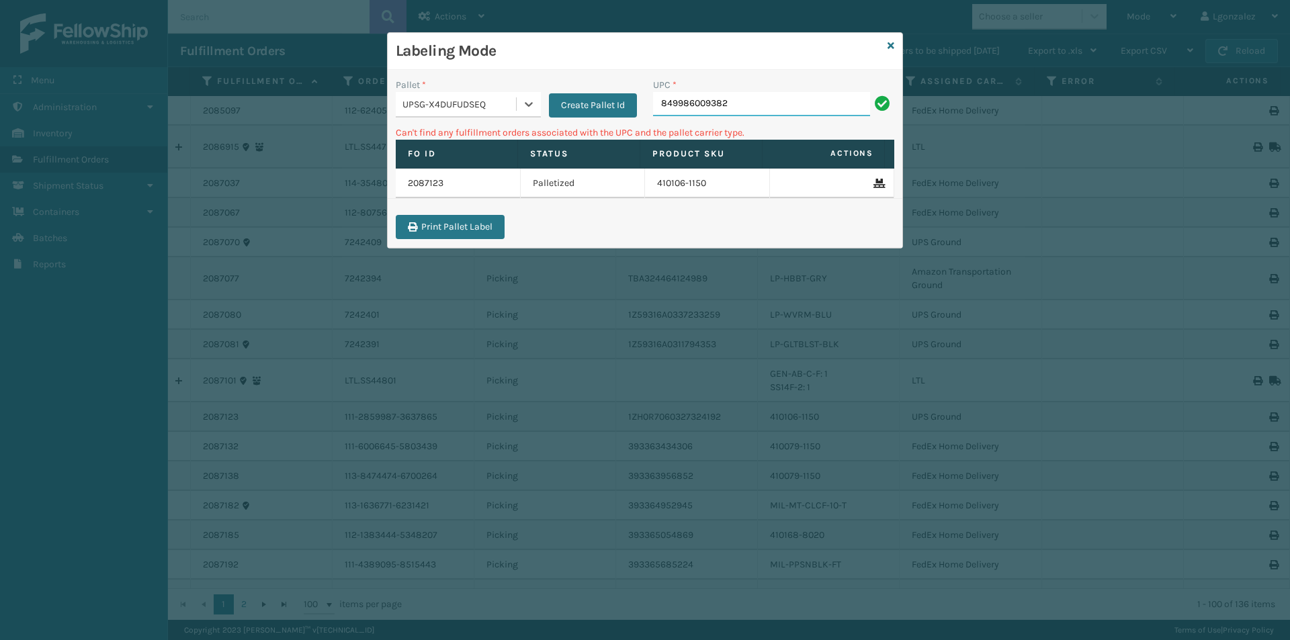
click at [749, 102] on input "849986009382" at bounding box center [761, 104] width 217 height 24
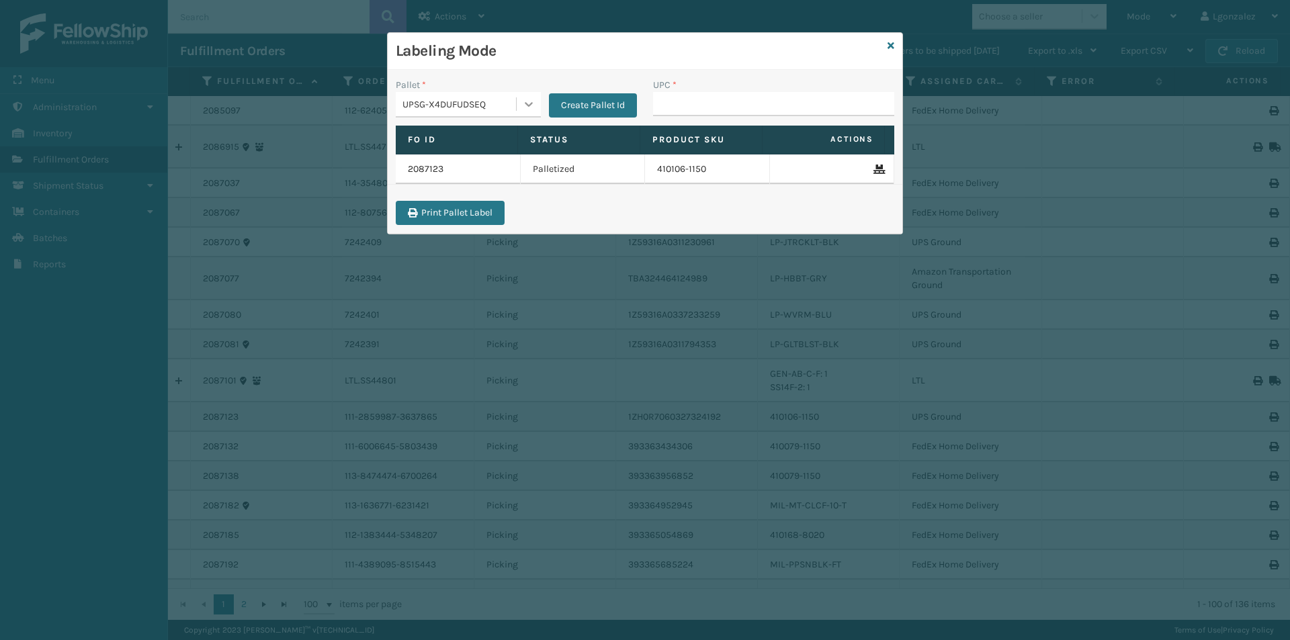
click at [532, 106] on icon at bounding box center [528, 103] width 13 height 13
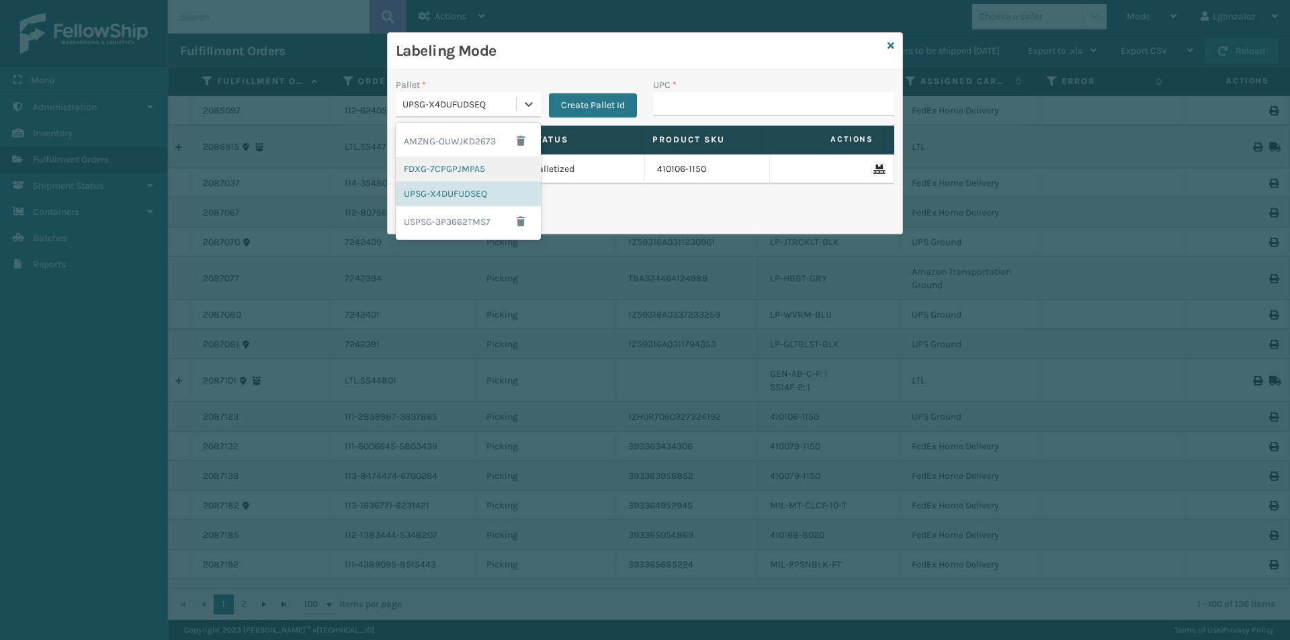
click at [462, 169] on div "FDXG-7CPGPJMPA5" at bounding box center [468, 169] width 145 height 25
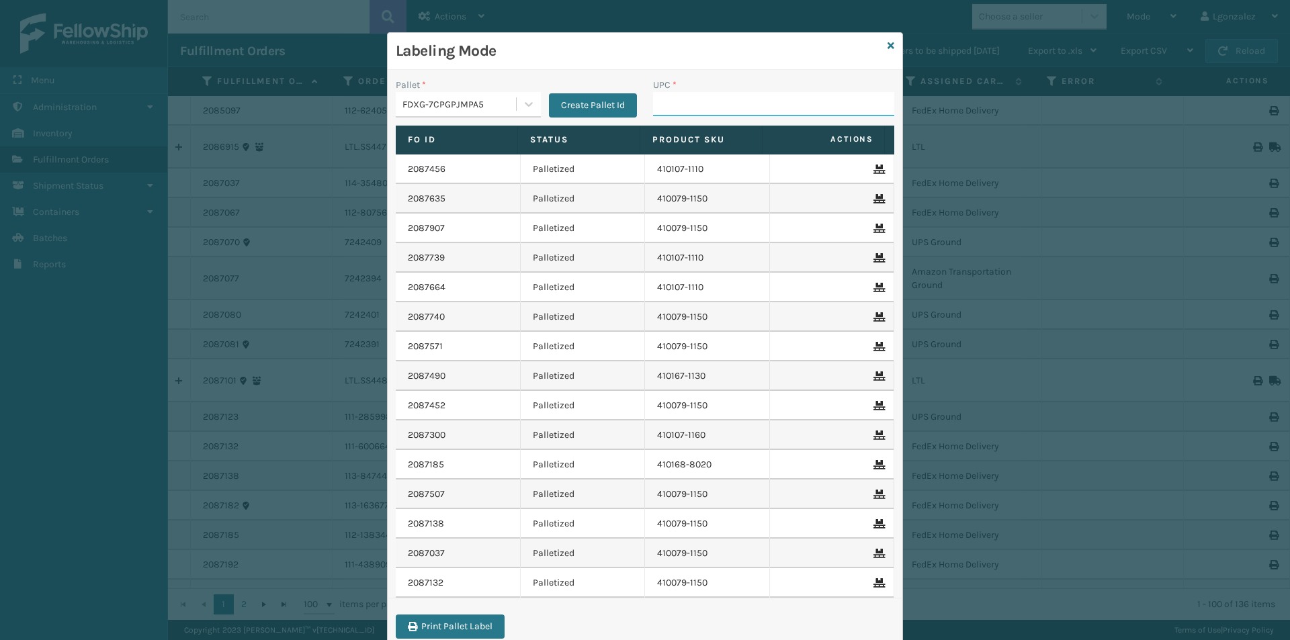
click at [683, 102] on input "UPC *" at bounding box center [773, 104] width 241 height 24
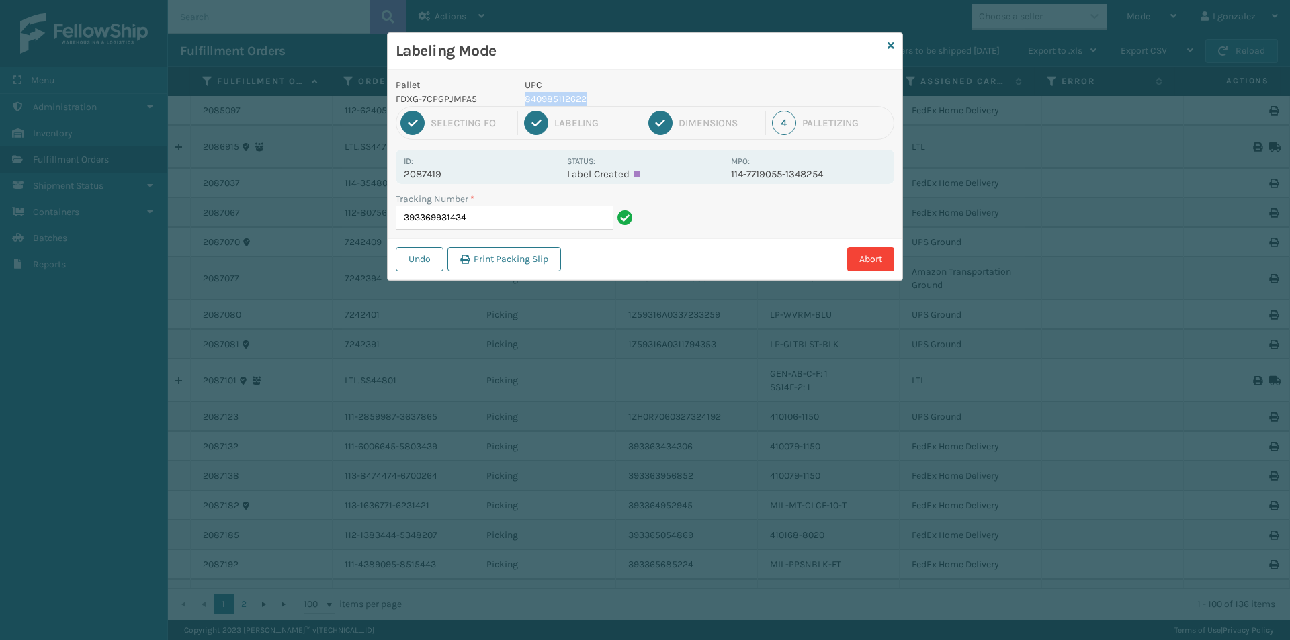
drag, startPoint x: 524, startPoint y: 93, endPoint x: 608, endPoint y: 105, distance: 84.1
click at [608, 104] on p "840985112622" at bounding box center [624, 99] width 198 height 14
copy p "840985112622"
click at [485, 219] on input "393369931434" at bounding box center [504, 218] width 217 height 24
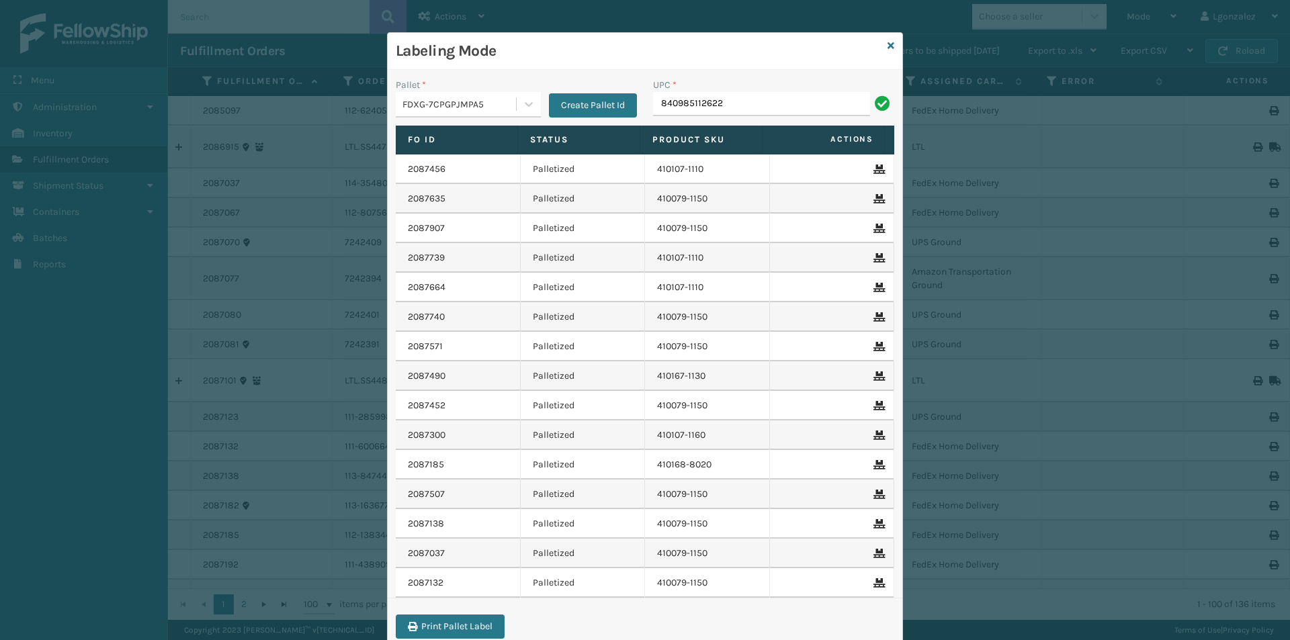
type input "840985112622"
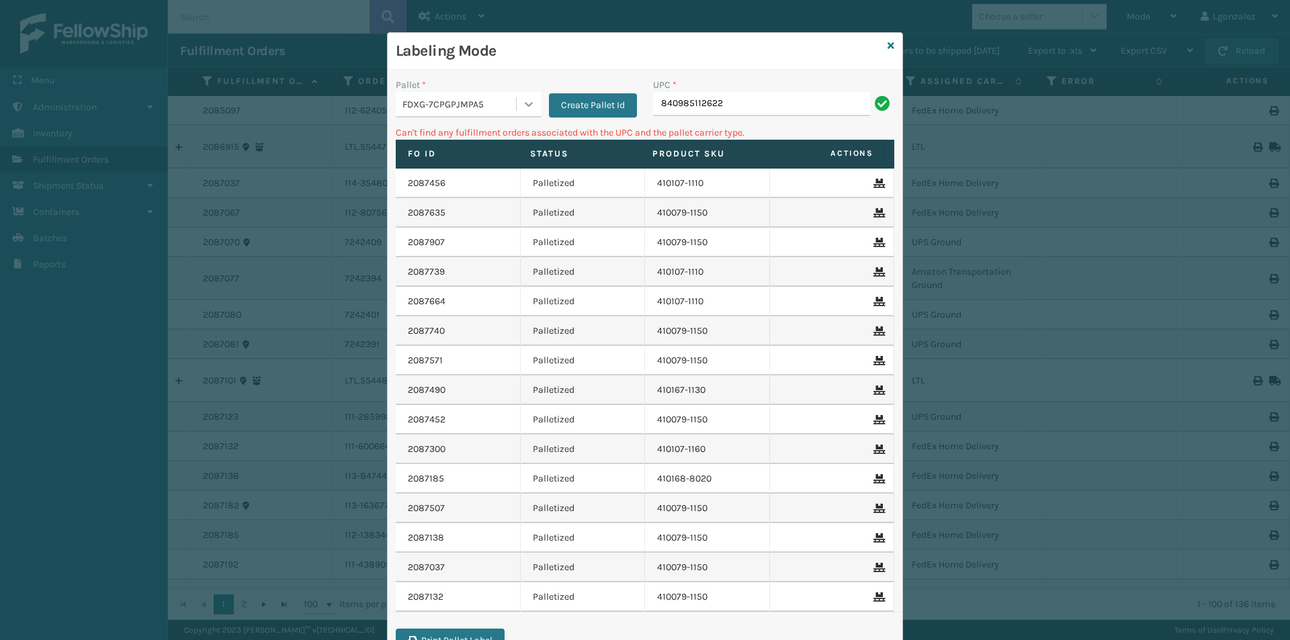
click at [523, 101] on icon at bounding box center [528, 103] width 13 height 13
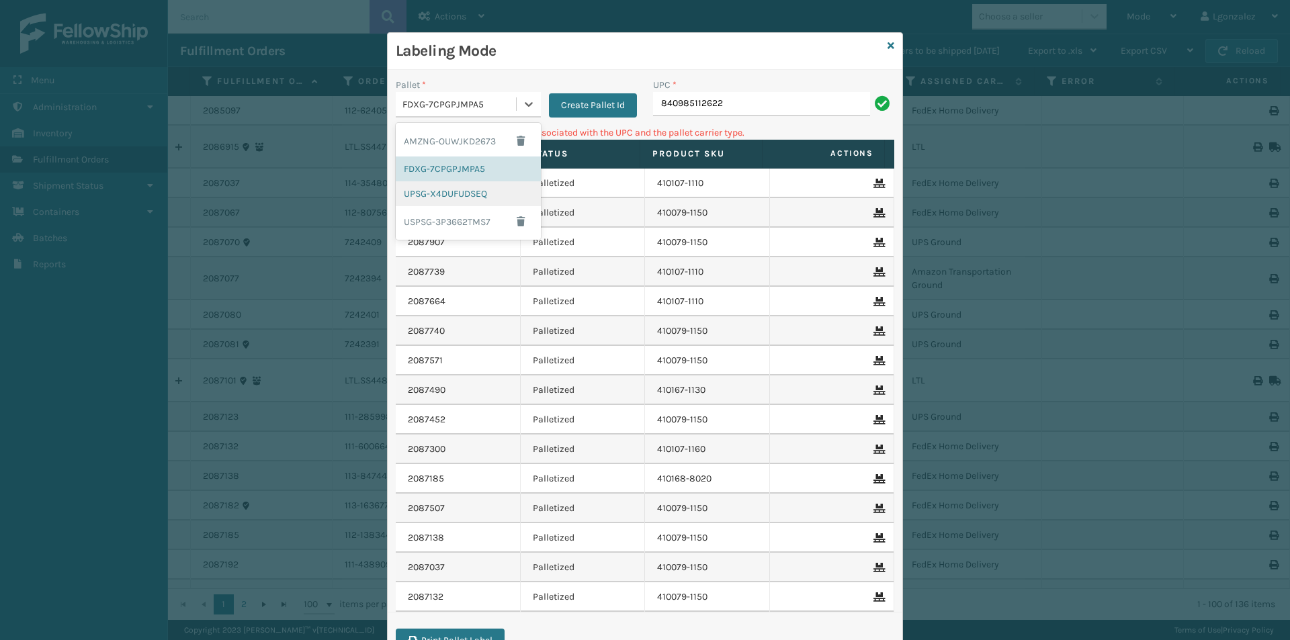
click at [464, 194] on div "UPSG-X4DUFUDSEQ" at bounding box center [468, 193] width 145 height 25
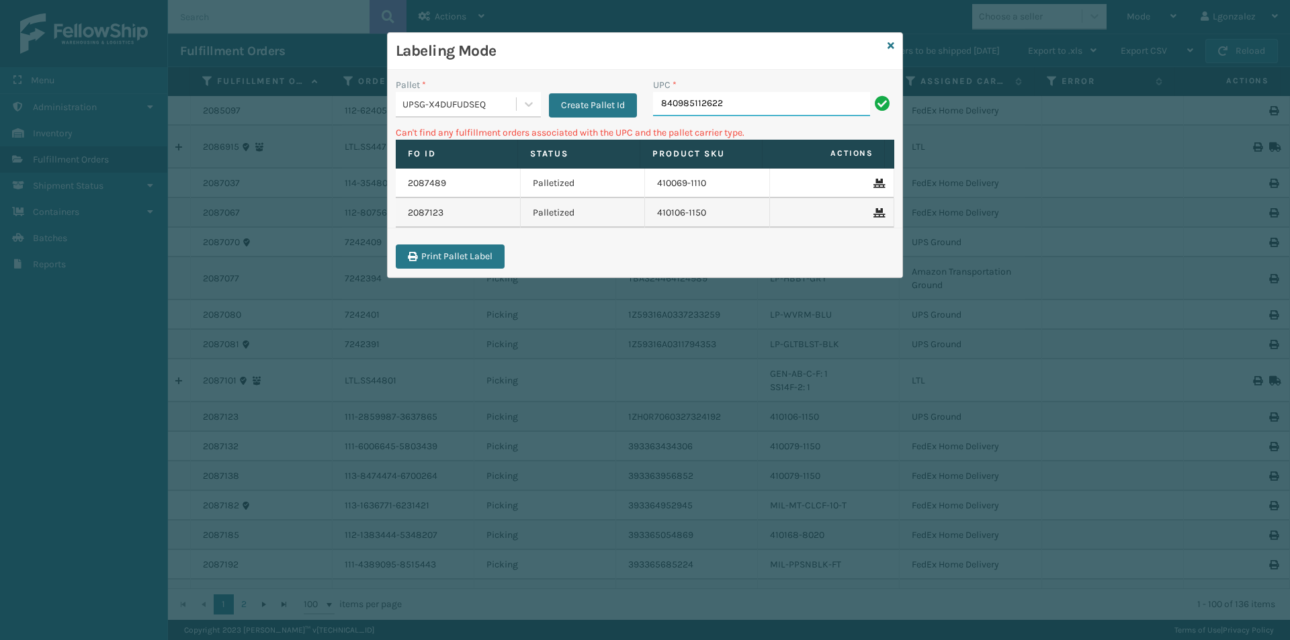
click at [741, 110] on input "840985112622" at bounding box center [761, 104] width 217 height 24
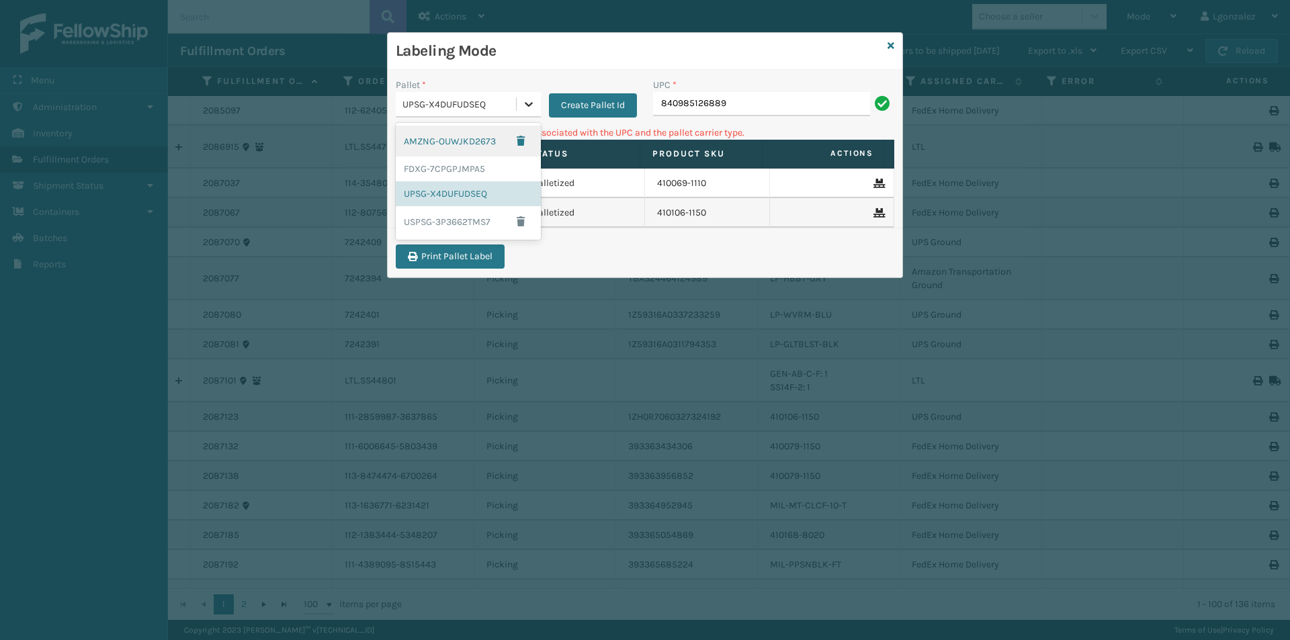
click at [524, 112] on div at bounding box center [529, 104] width 24 height 24
click at [484, 175] on div "FDXG-7CPGPJMPA5" at bounding box center [468, 169] width 145 height 25
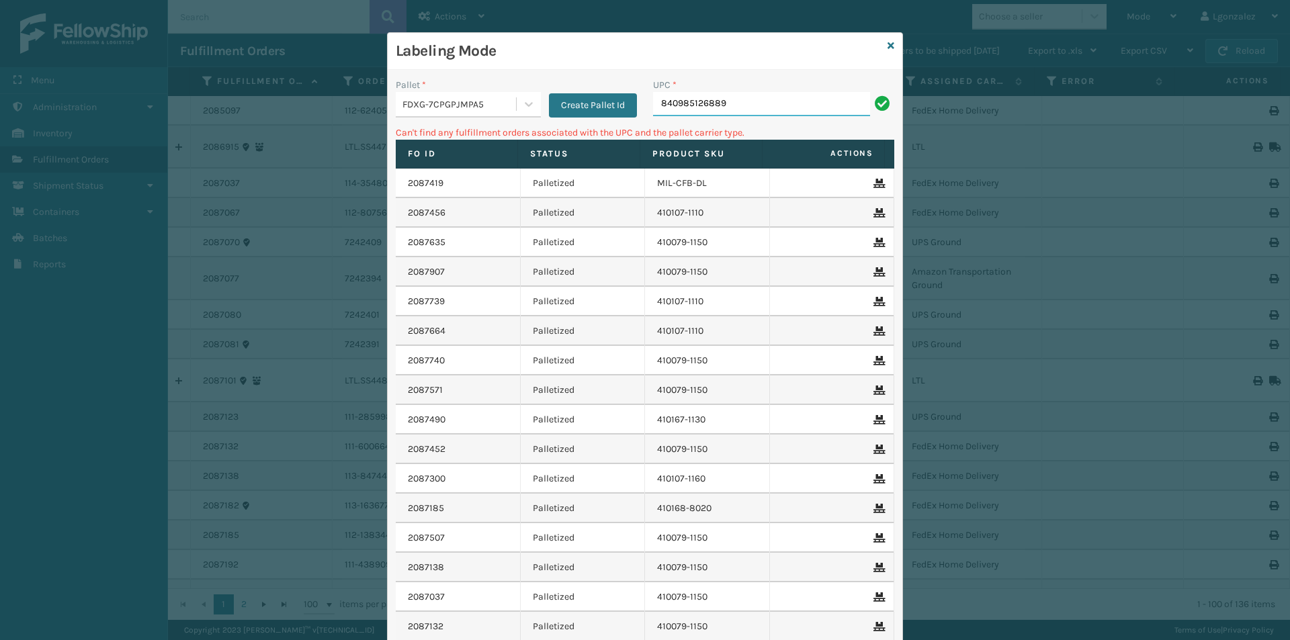
drag, startPoint x: 759, startPoint y: 108, endPoint x: 773, endPoint y: 103, distance: 14.5
click at [759, 108] on input "840985126889" at bounding box center [761, 104] width 217 height 24
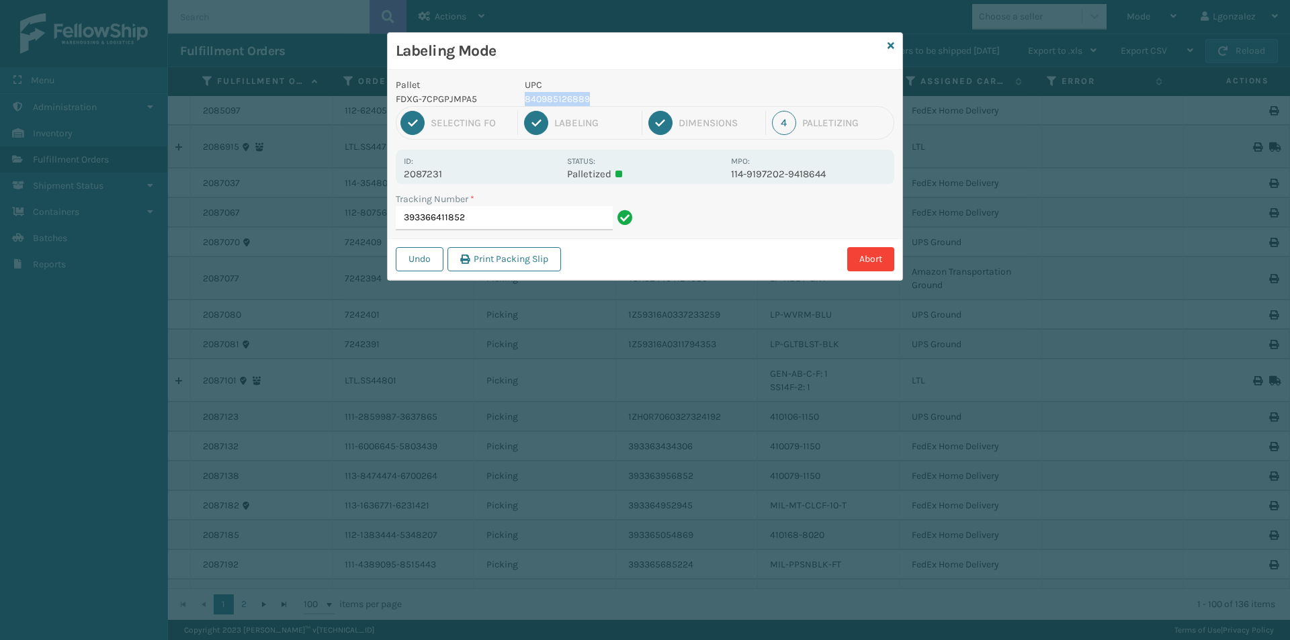
drag, startPoint x: 526, startPoint y: 97, endPoint x: 587, endPoint y: 99, distance: 61.9
click at [587, 99] on p "840985126889" at bounding box center [624, 99] width 198 height 14
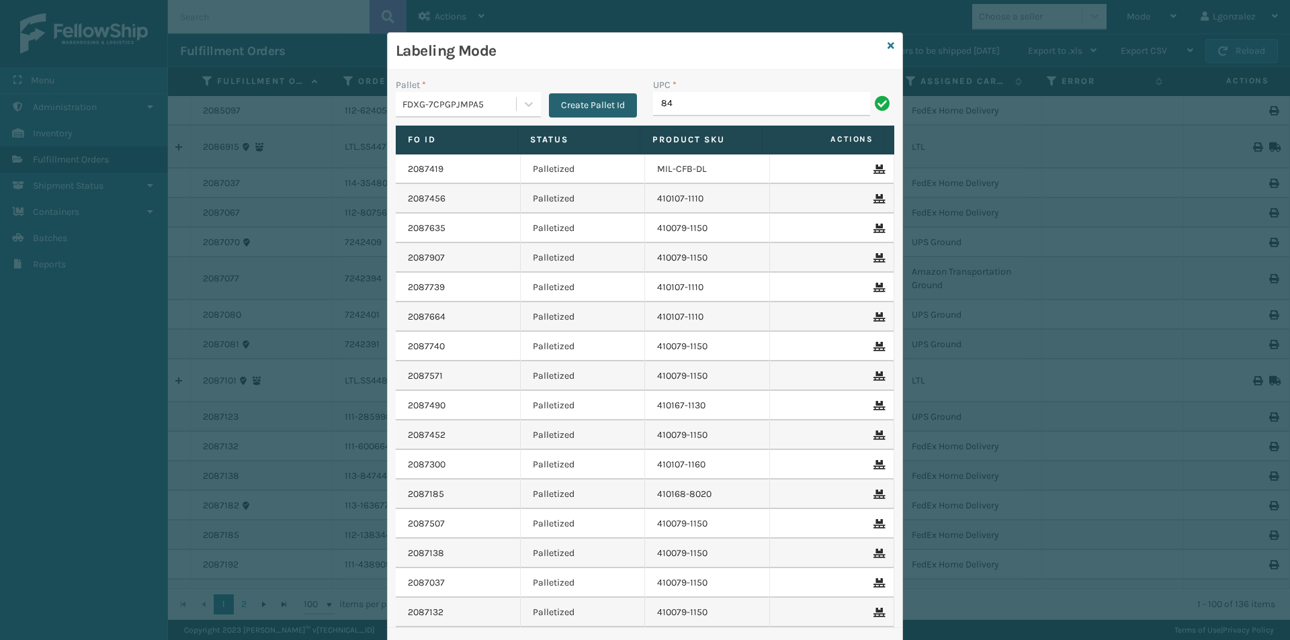
type input "8"
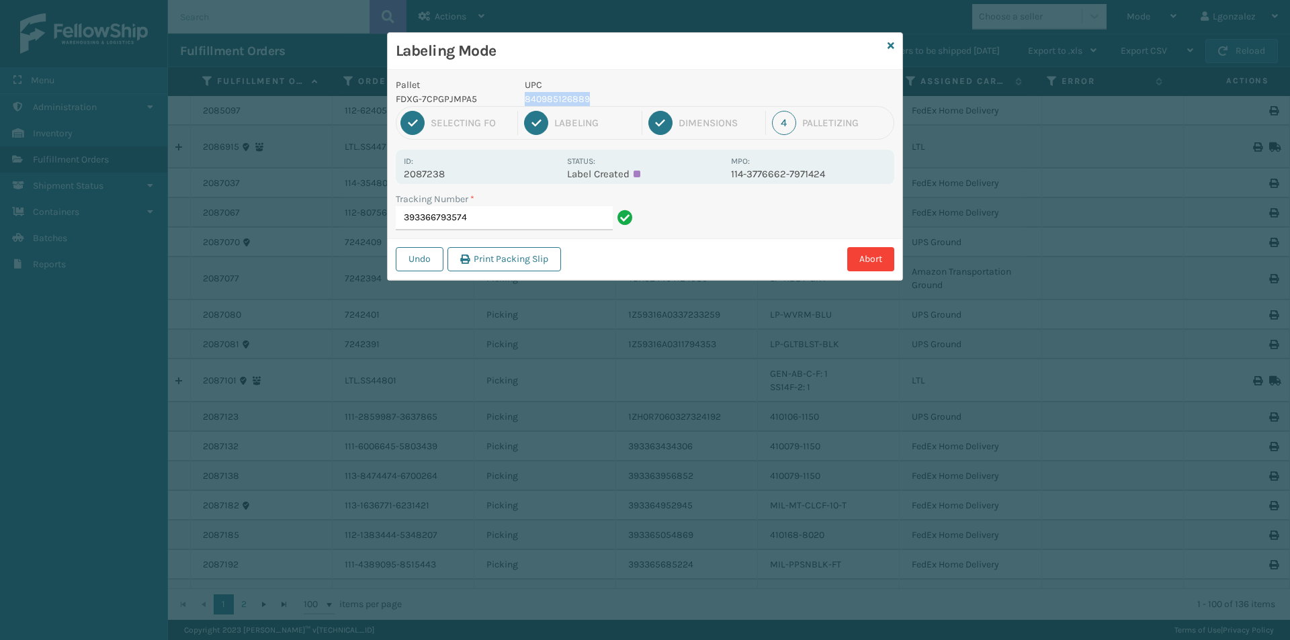
drag, startPoint x: 524, startPoint y: 99, endPoint x: 597, endPoint y: 98, distance: 73.3
click at [597, 98] on p "840985126889" at bounding box center [624, 99] width 198 height 14
copy p "840985126889"
click at [493, 212] on input "393366793574" at bounding box center [504, 218] width 217 height 24
drag, startPoint x: 523, startPoint y: 98, endPoint x: 605, endPoint y: 95, distance: 82.0
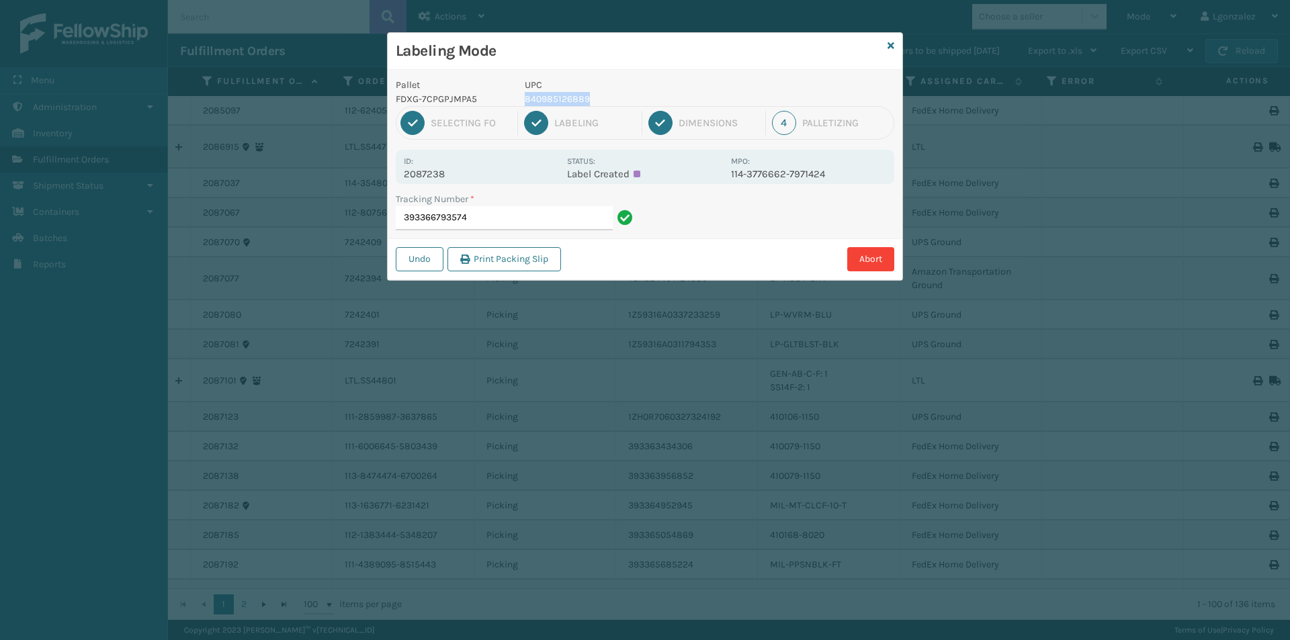
click at [606, 95] on div "UPC 840985126889" at bounding box center [624, 92] width 214 height 28
copy p "840985126889"
click at [487, 223] on input "393366793574" at bounding box center [504, 218] width 217 height 24
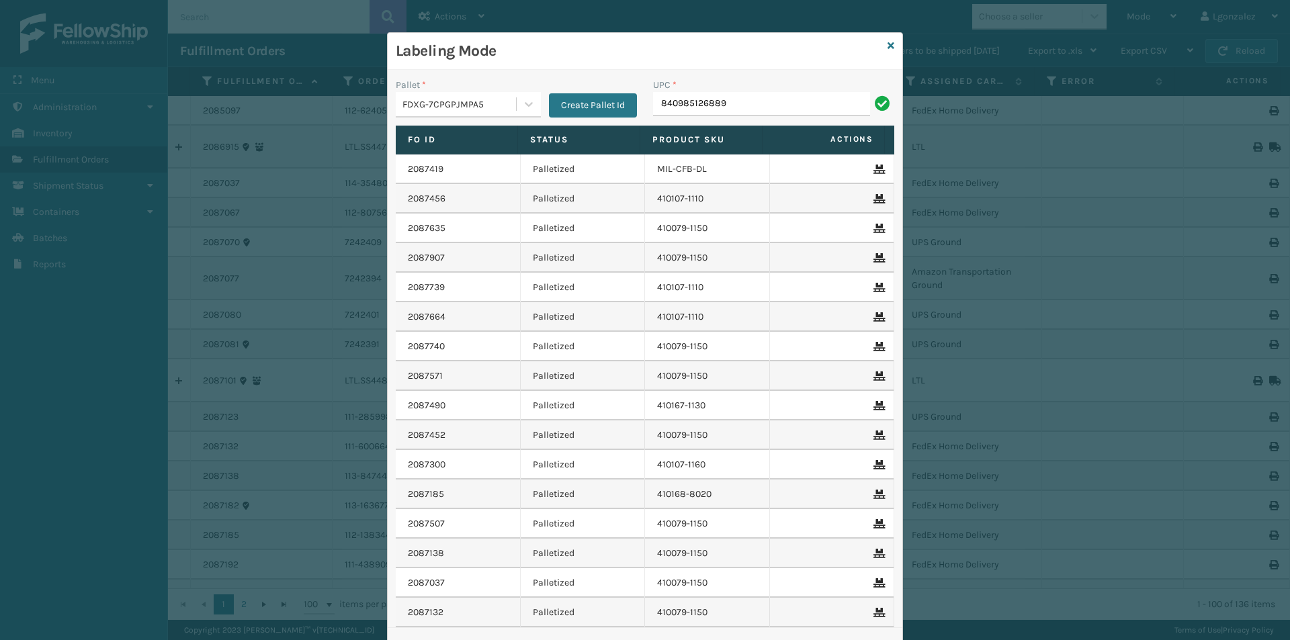
type input "840985126889"
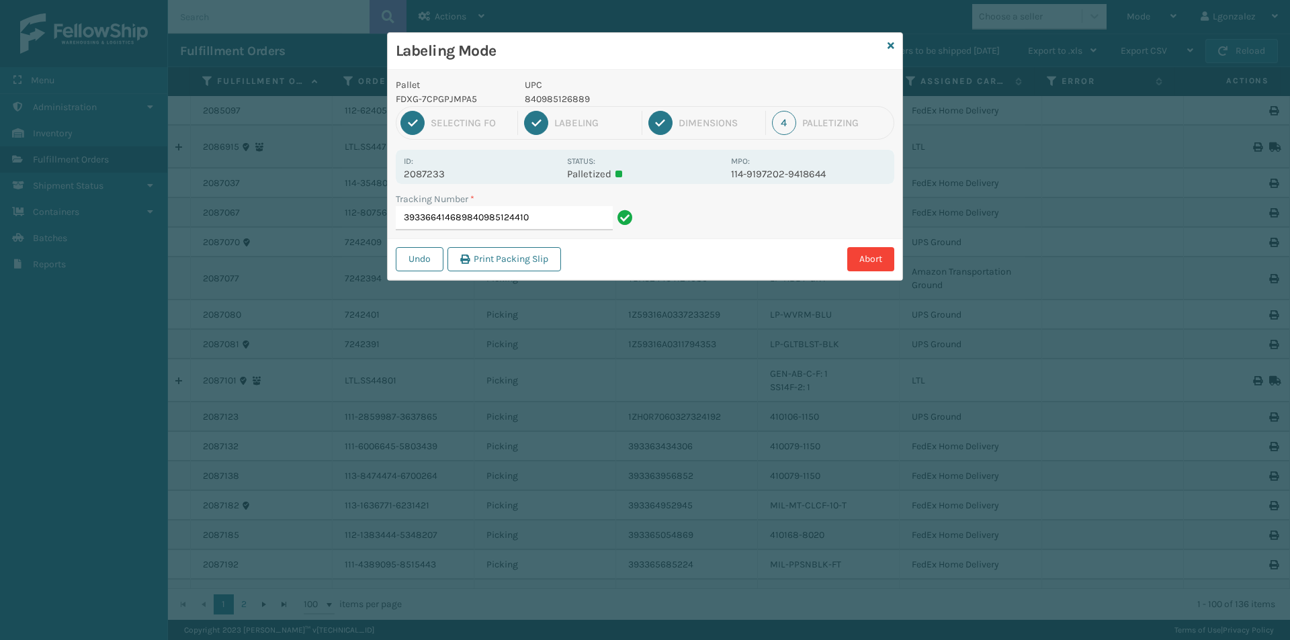
type input "393366414689840985124410"
type input "884497615968804879486299"
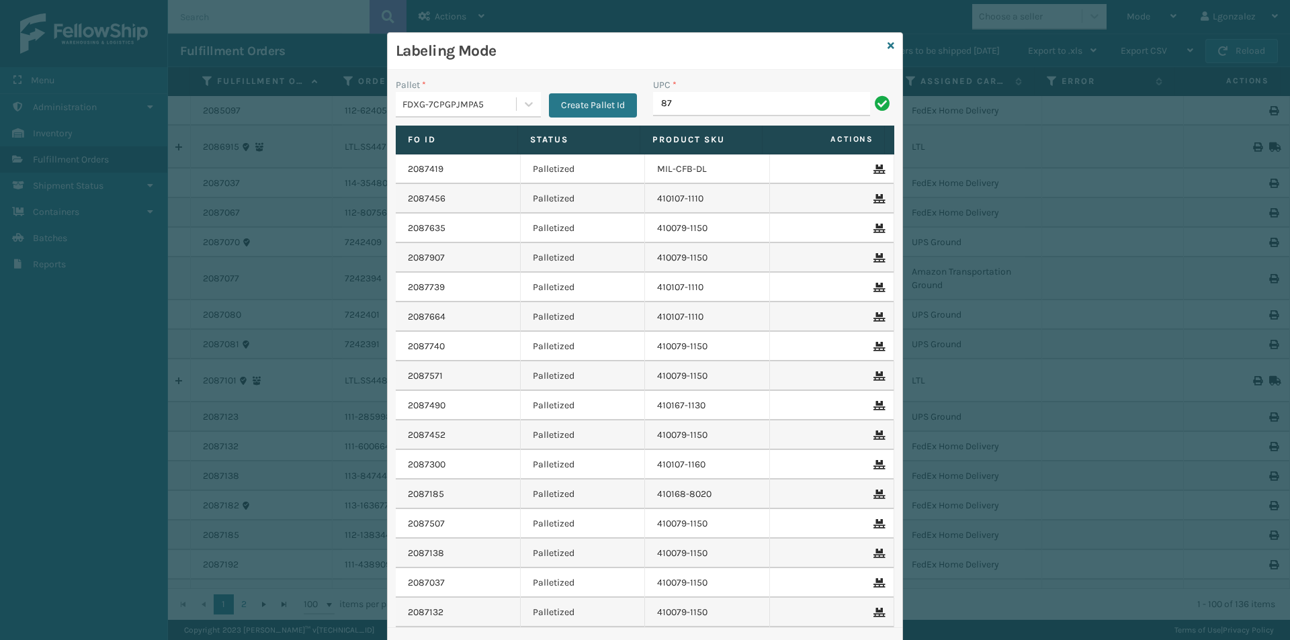
type input "8"
type input "840985124670"
type input "840985125667"
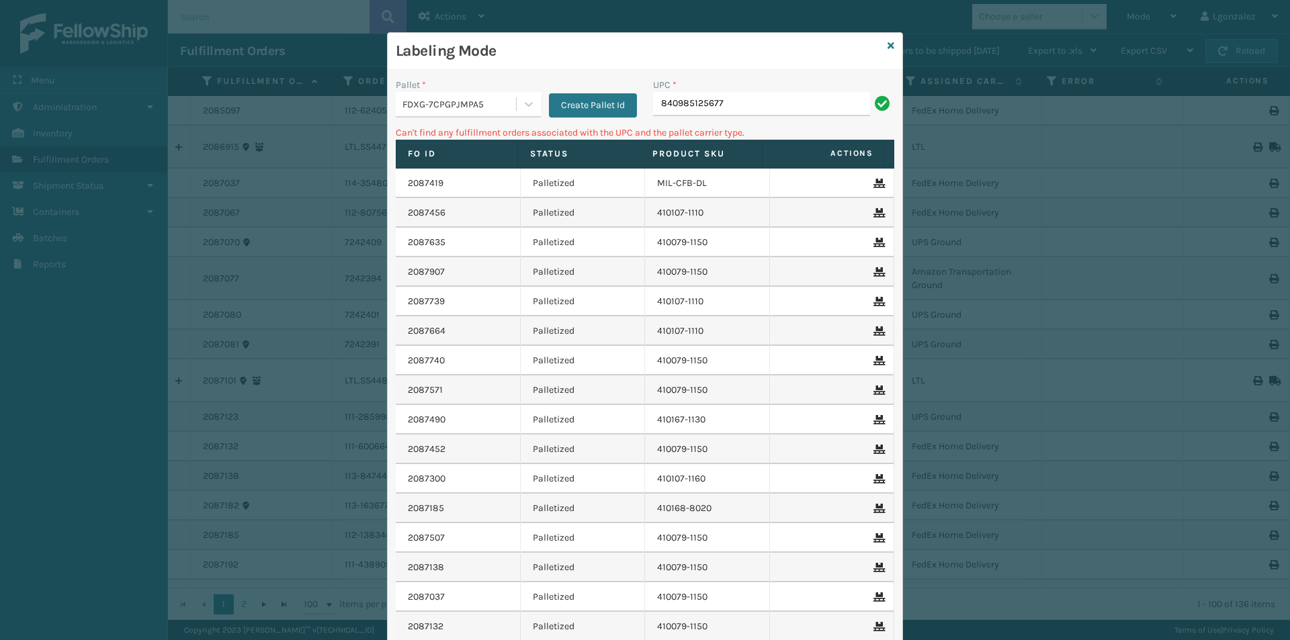
type input "840985125677"
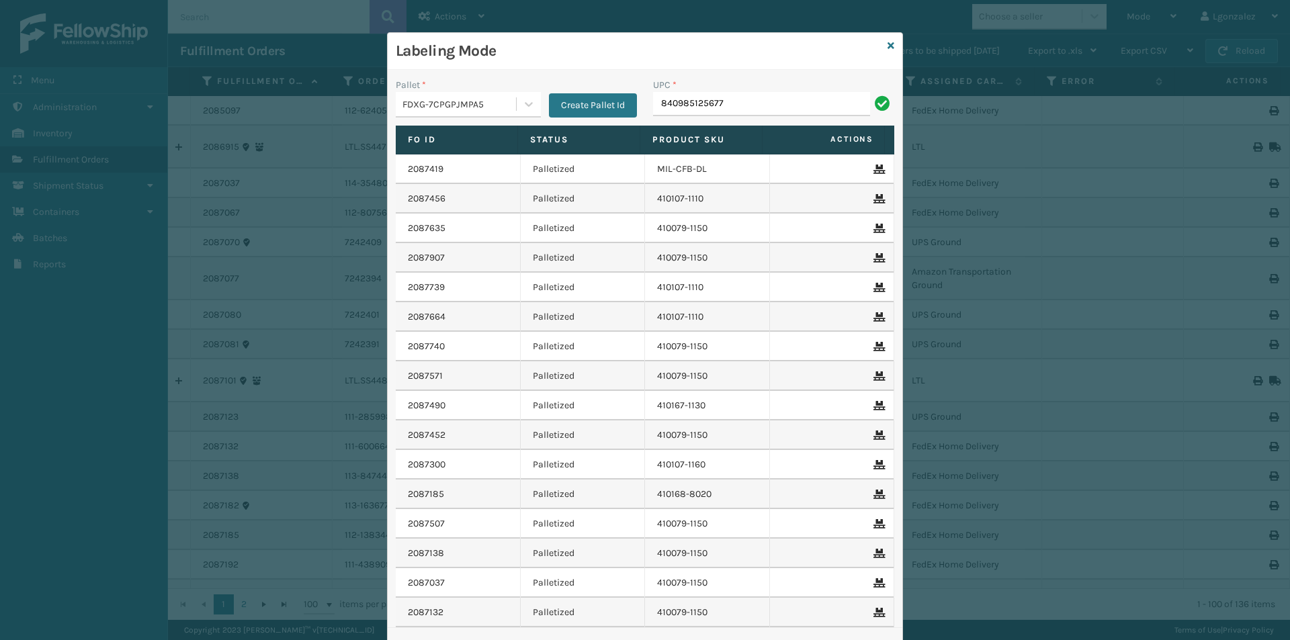
type input "840985125677"
type input "8"
type input "840985124557"
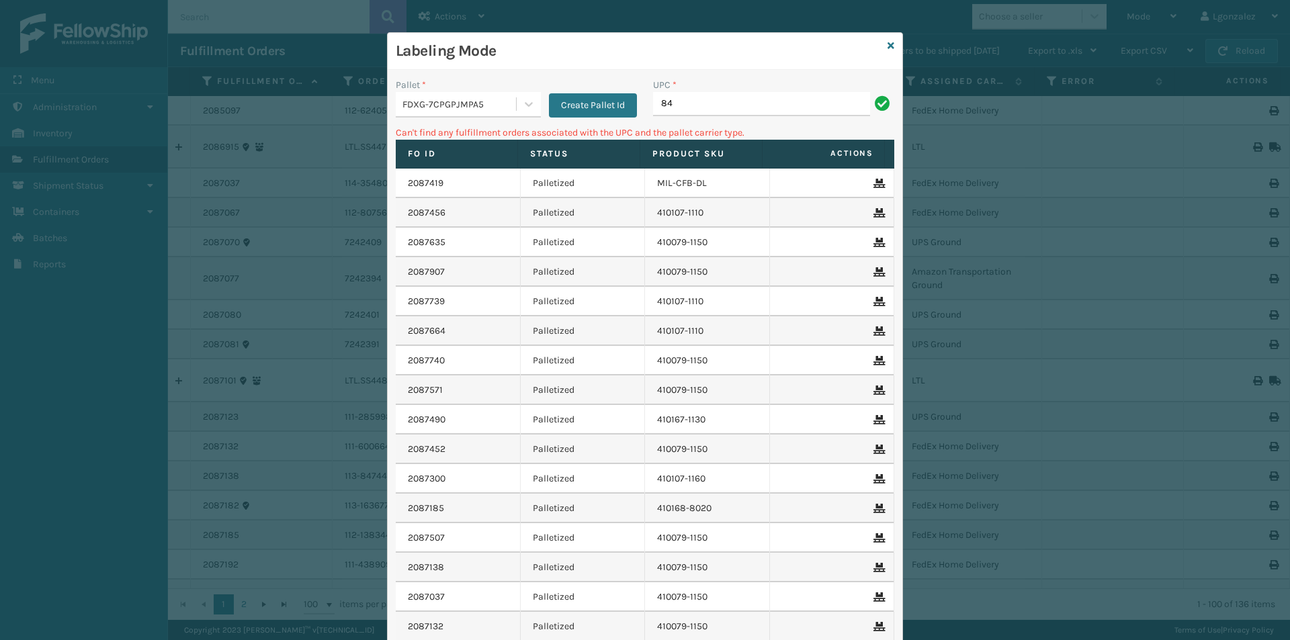
type input "8"
type input "850053064142"
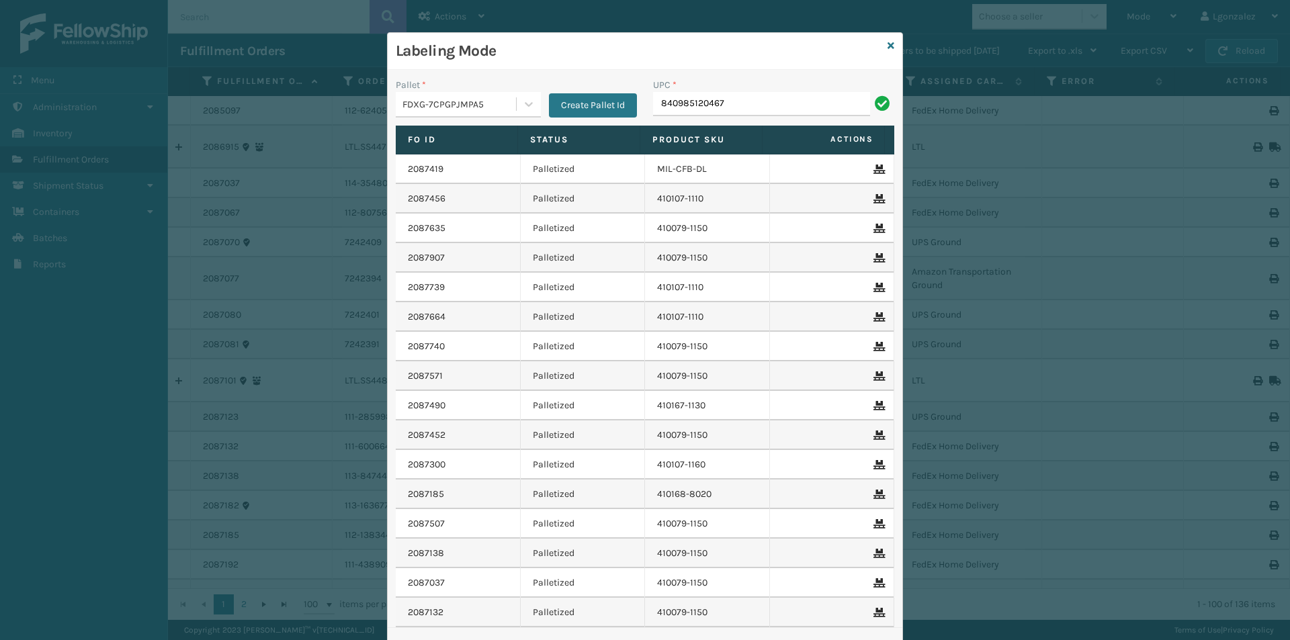
type input "840985120467"
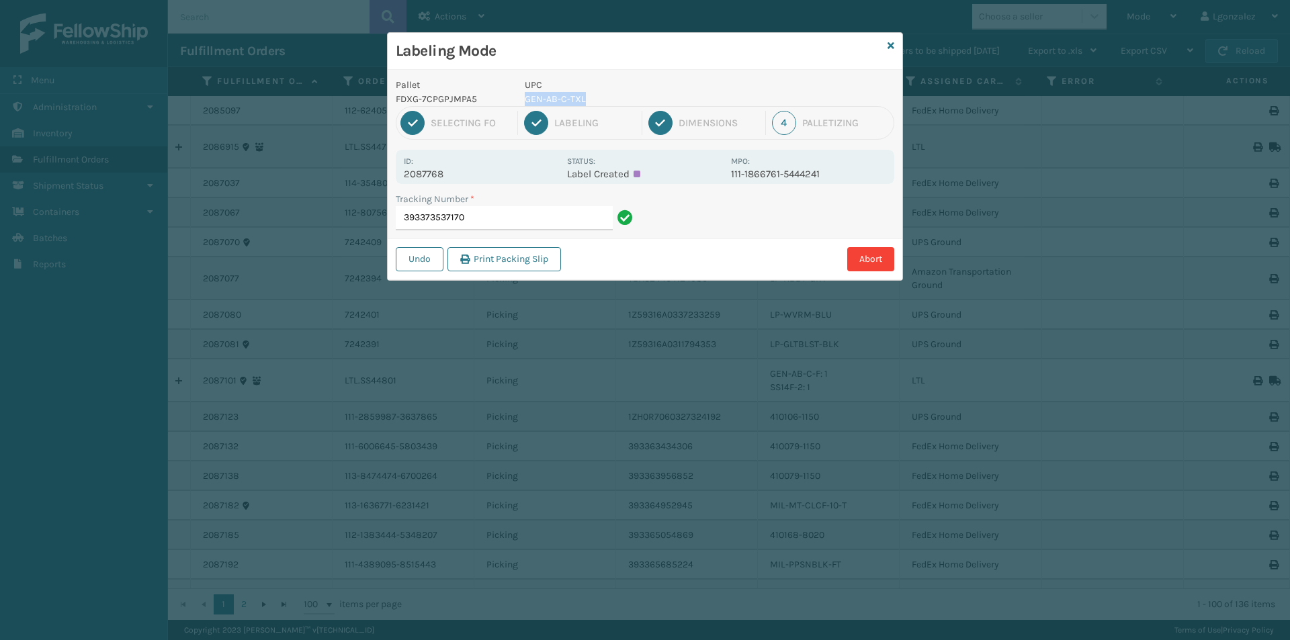
drag, startPoint x: 524, startPoint y: 99, endPoint x: 600, endPoint y: 103, distance: 76.0
click at [600, 103] on p "GEN-AB-C-TXL" at bounding box center [624, 99] width 198 height 14
copy p "GEN-AB-C-TXL"
click at [491, 210] on input "393373537170" at bounding box center [504, 218] width 217 height 24
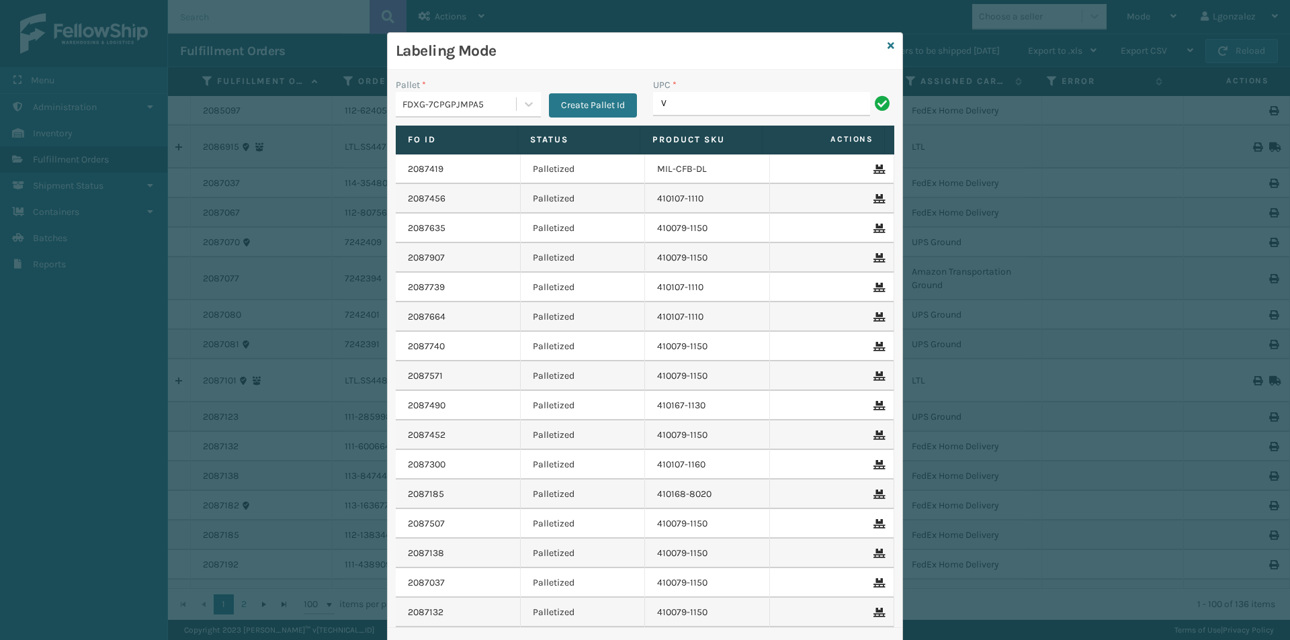
type input "V"
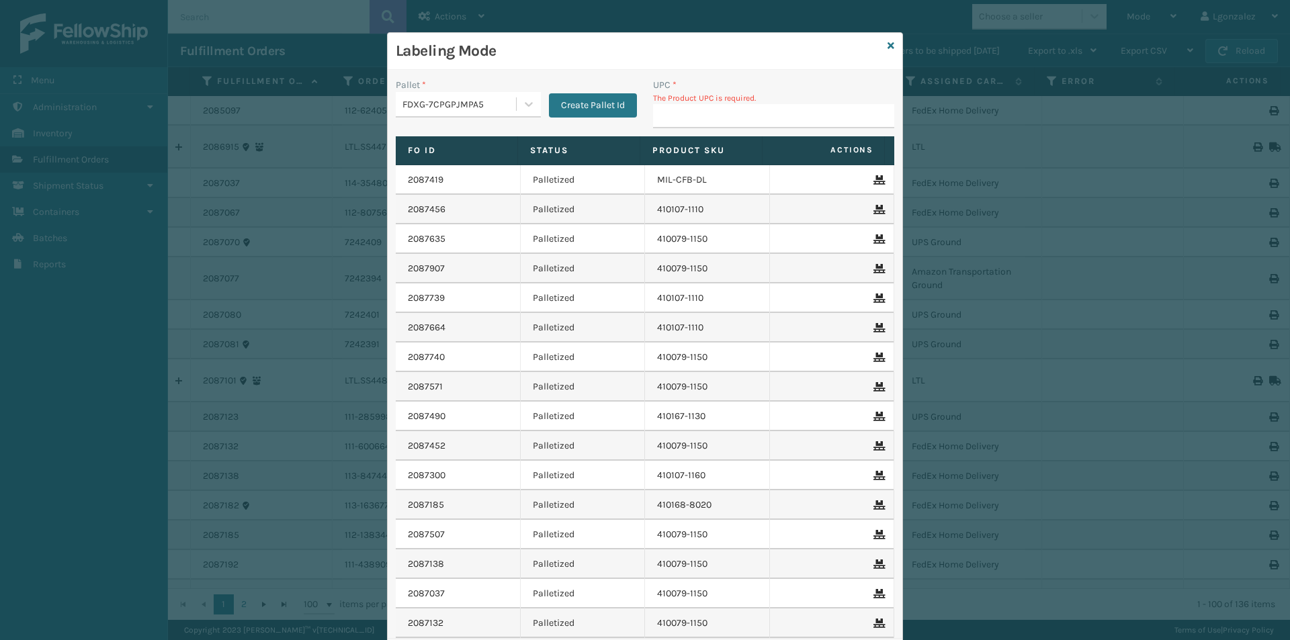
type input "V"
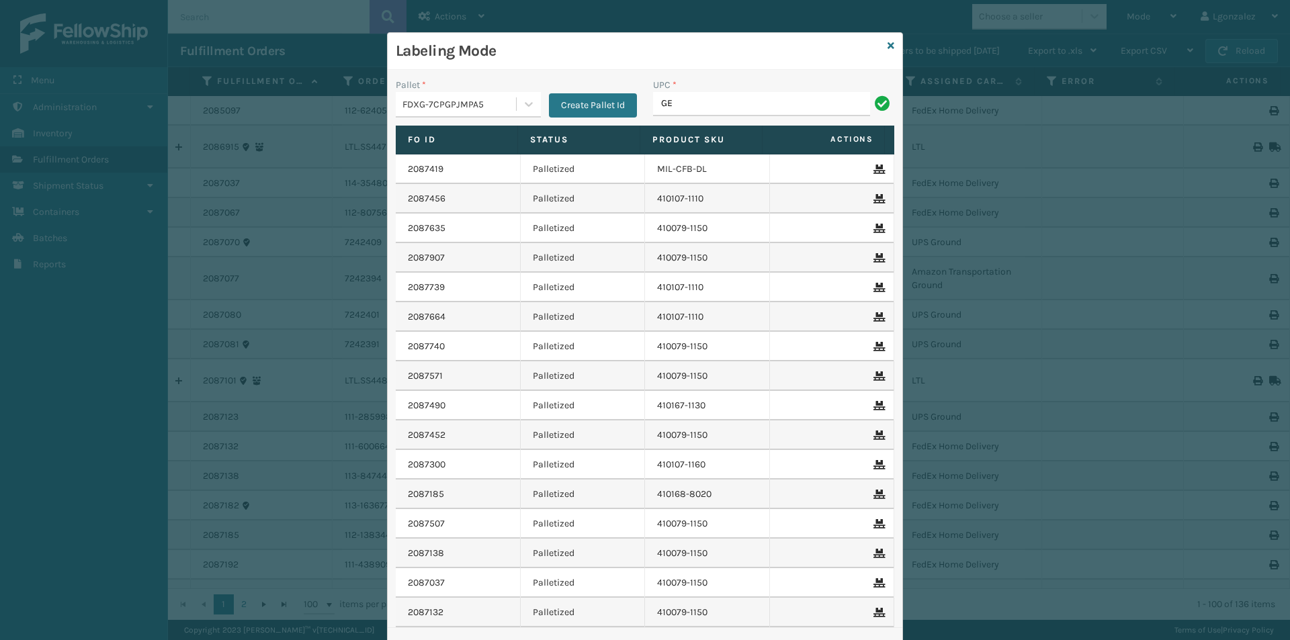
type input "G"
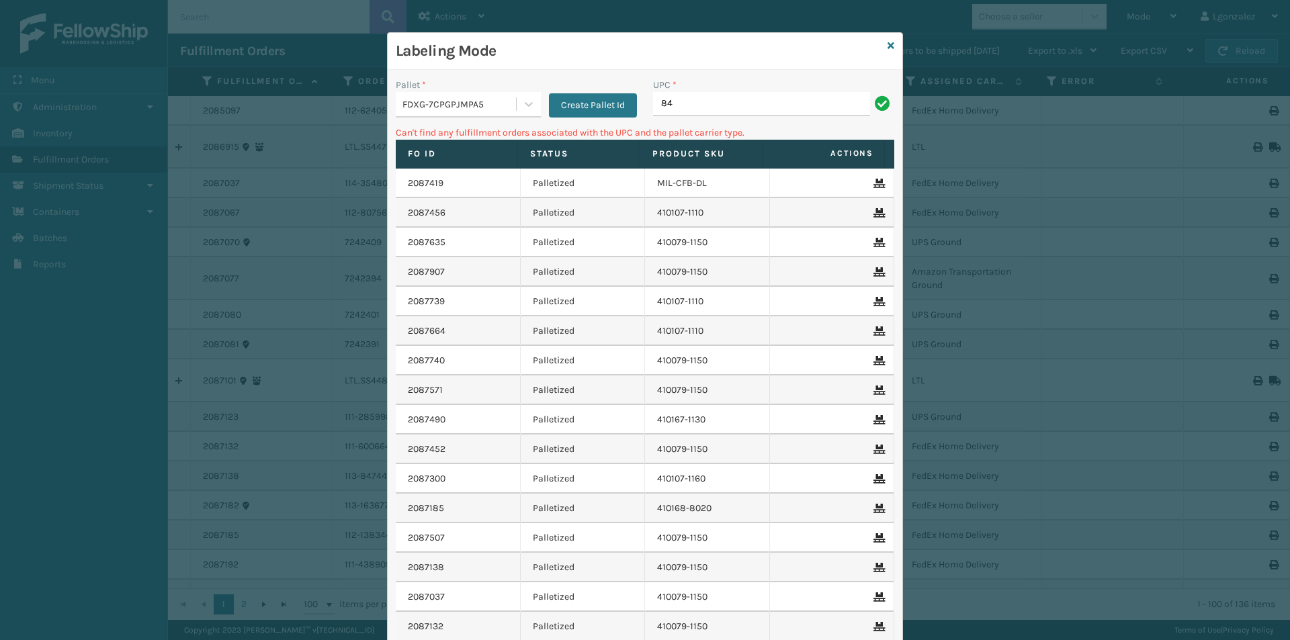
type input "8"
click at [526, 102] on icon at bounding box center [528, 103] width 13 height 13
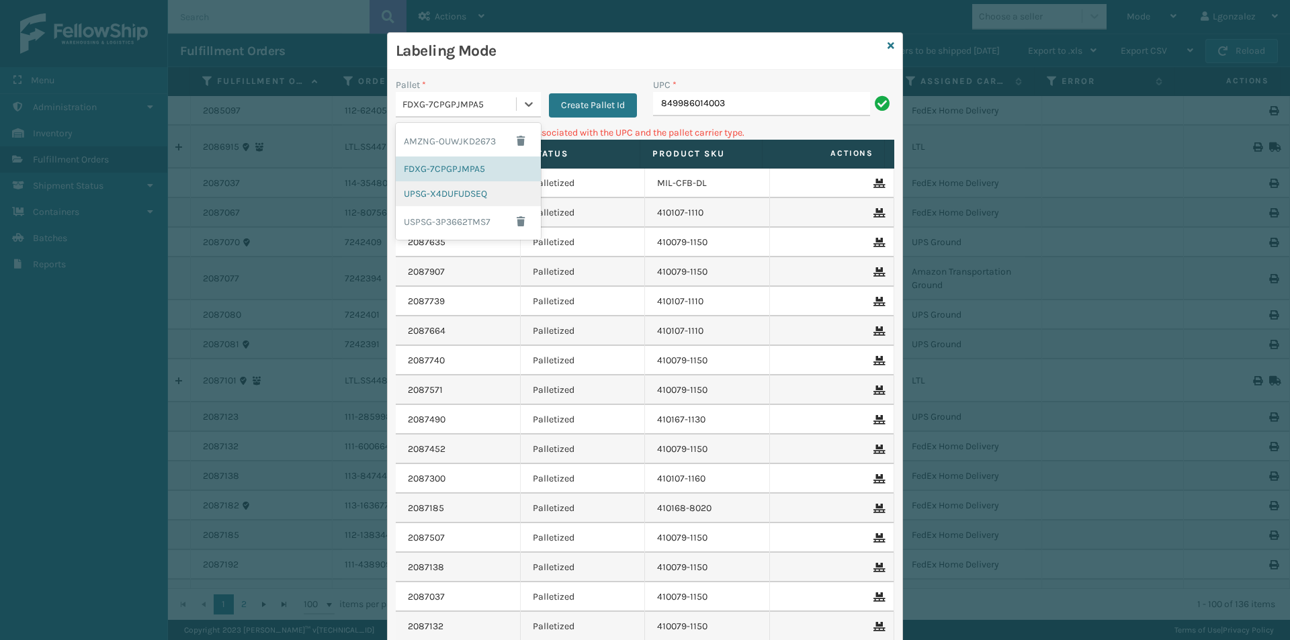
click at [454, 198] on div "UPSG-X4DUFUDSEQ" at bounding box center [468, 193] width 145 height 25
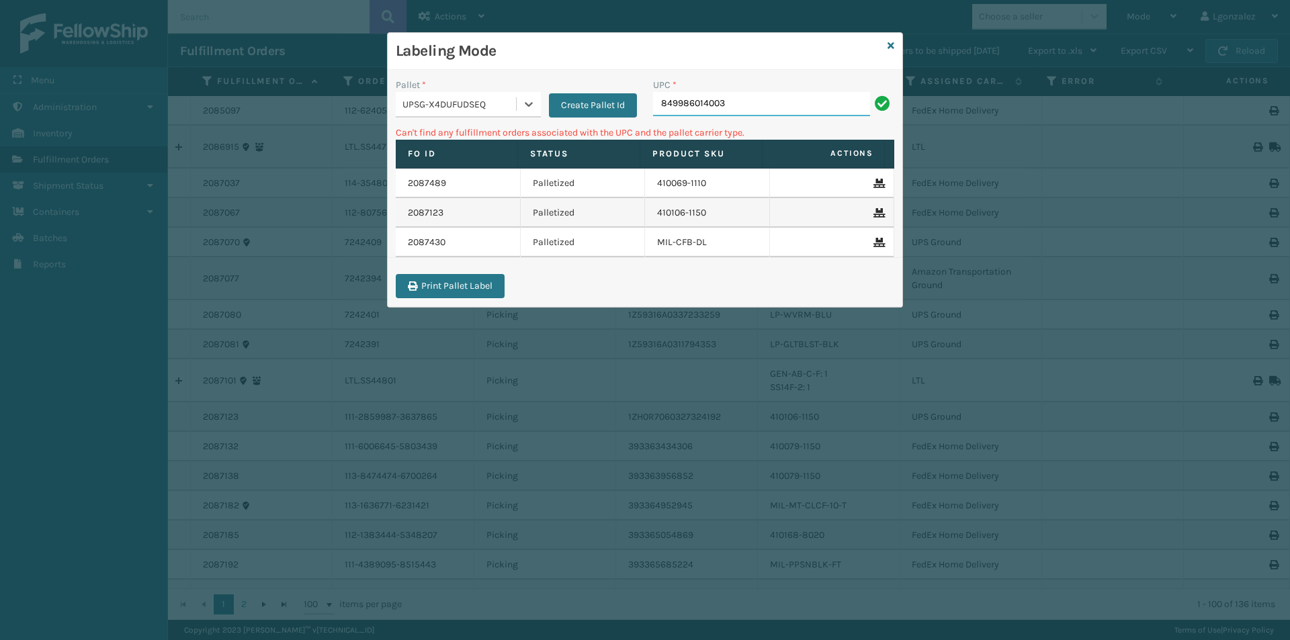
click at [744, 111] on input "849986014003" at bounding box center [761, 104] width 217 height 24
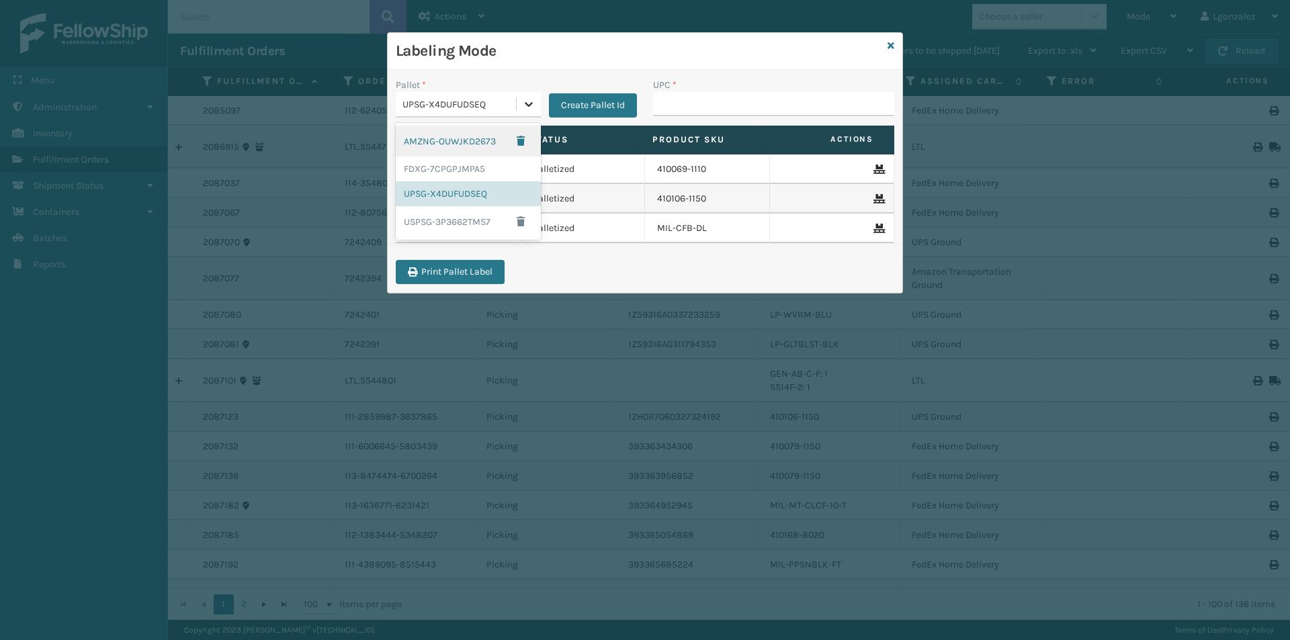
click at [529, 101] on icon at bounding box center [528, 103] width 13 height 13
click at [476, 167] on div "FDXG-7CPGPJMPA5" at bounding box center [468, 169] width 145 height 25
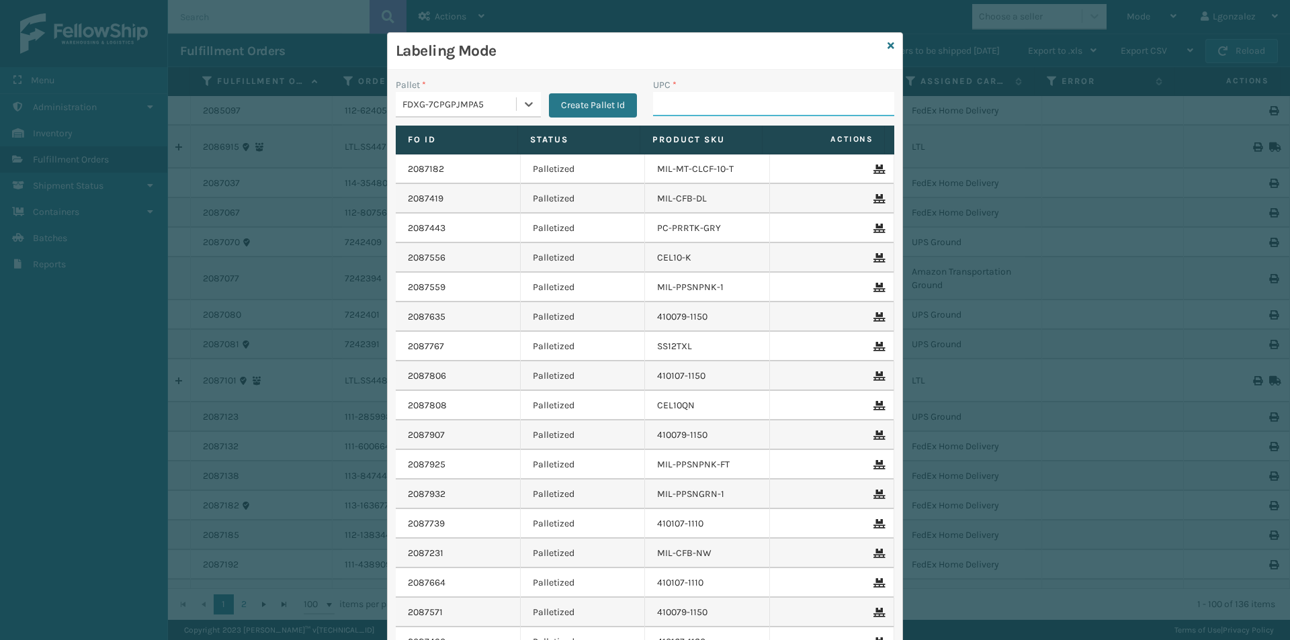
click at [698, 96] on input "UPC *" at bounding box center [773, 104] width 241 height 24
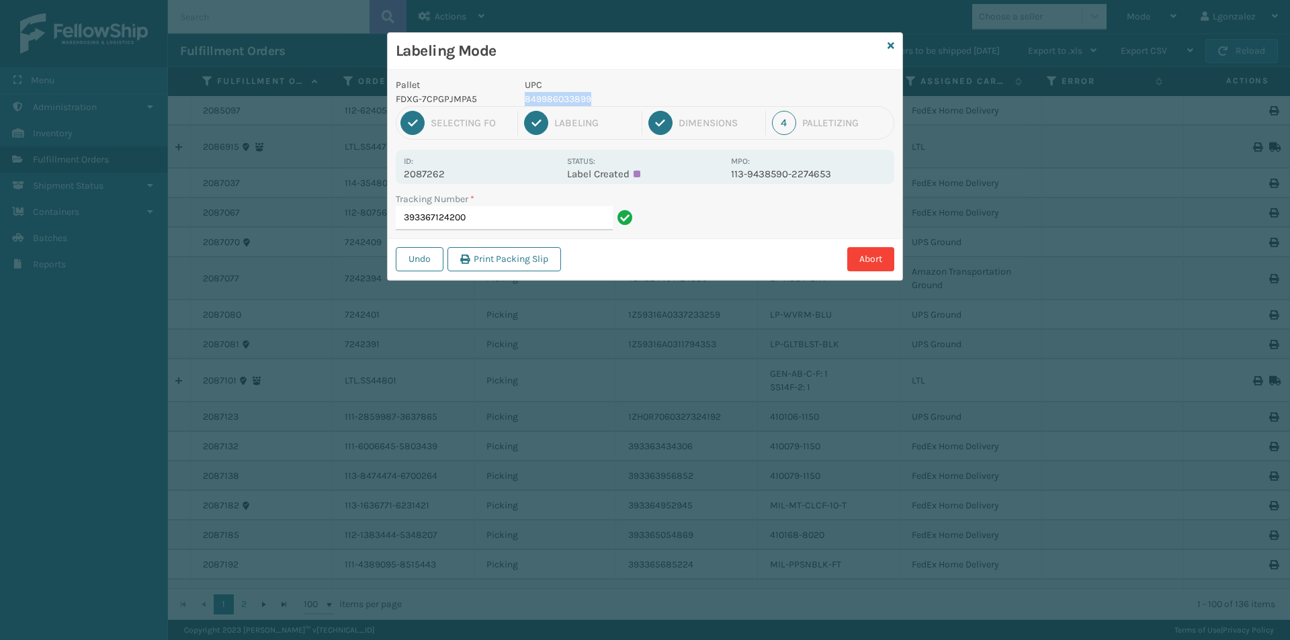
drag, startPoint x: 524, startPoint y: 100, endPoint x: 598, endPoint y: 98, distance: 74.6
click at [598, 98] on div "UPC 849986033899" at bounding box center [624, 92] width 214 height 28
copy p "849986033899"
click at [515, 219] on input "393367124200" at bounding box center [504, 218] width 217 height 24
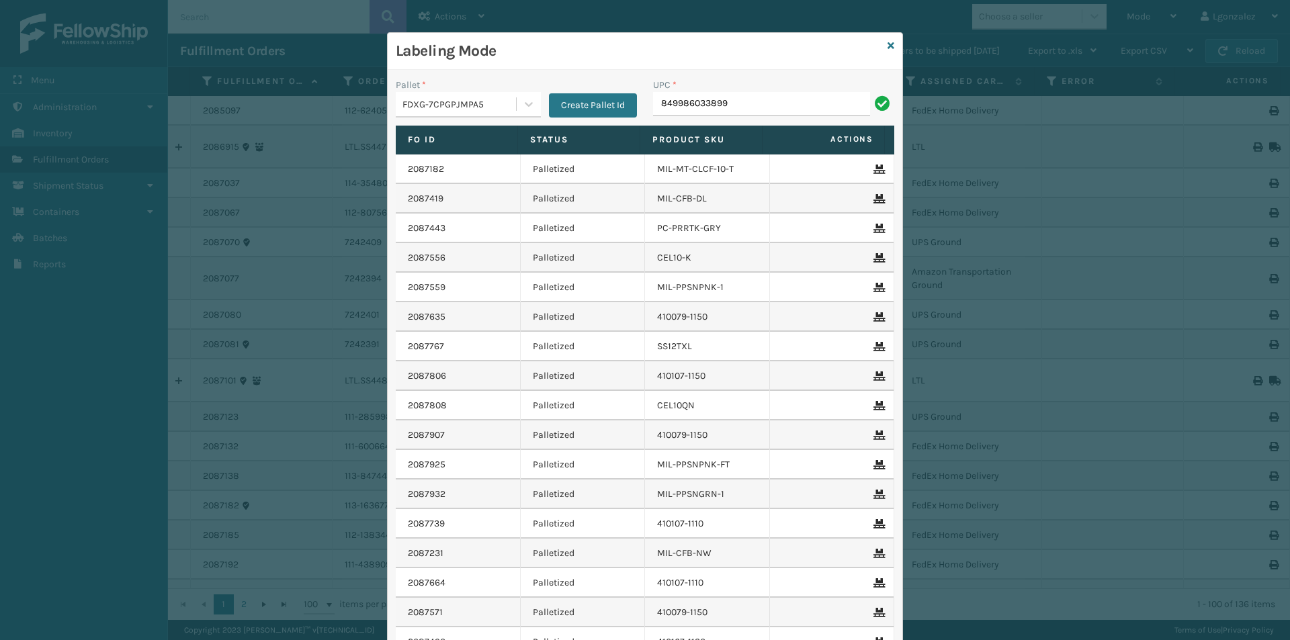
type input "849986033899"
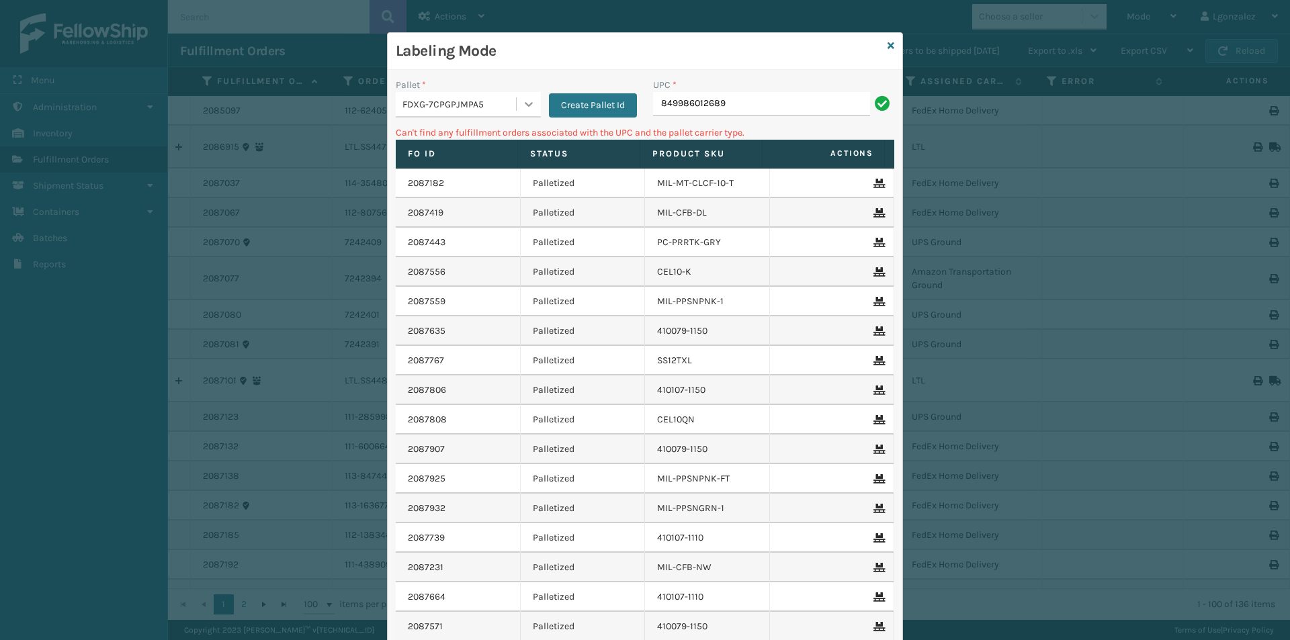
click at [526, 106] on icon at bounding box center [528, 103] width 13 height 13
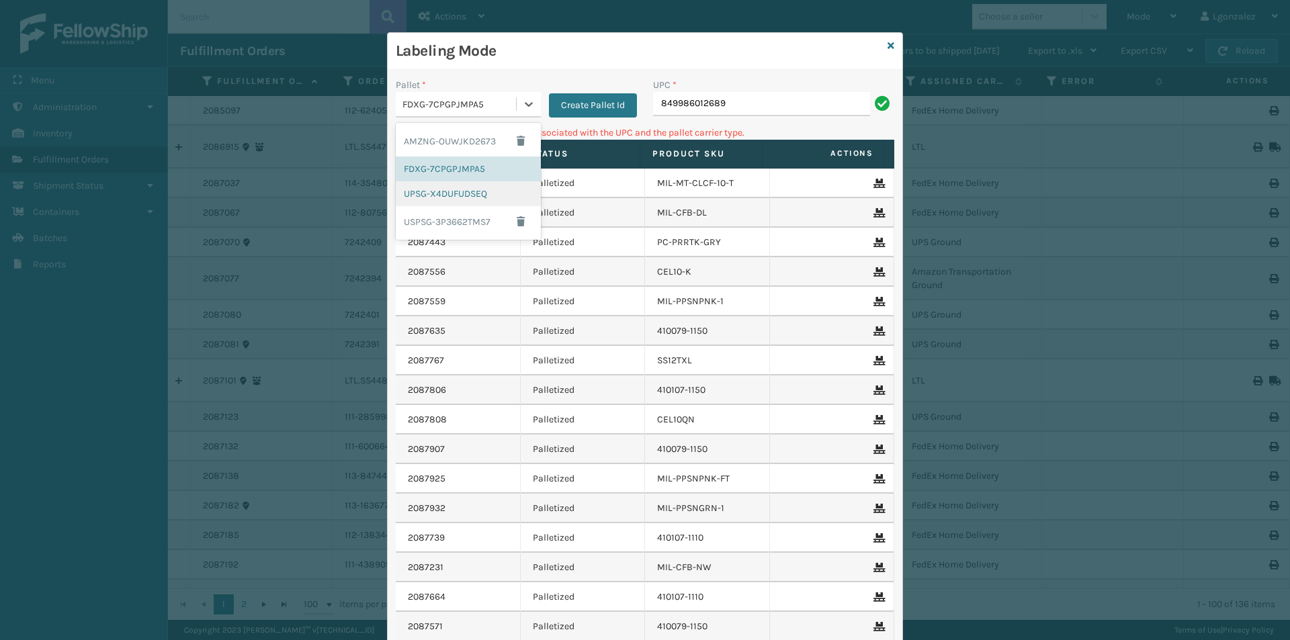
click at [444, 195] on div "UPSG-X4DUFUDSEQ" at bounding box center [468, 193] width 145 height 25
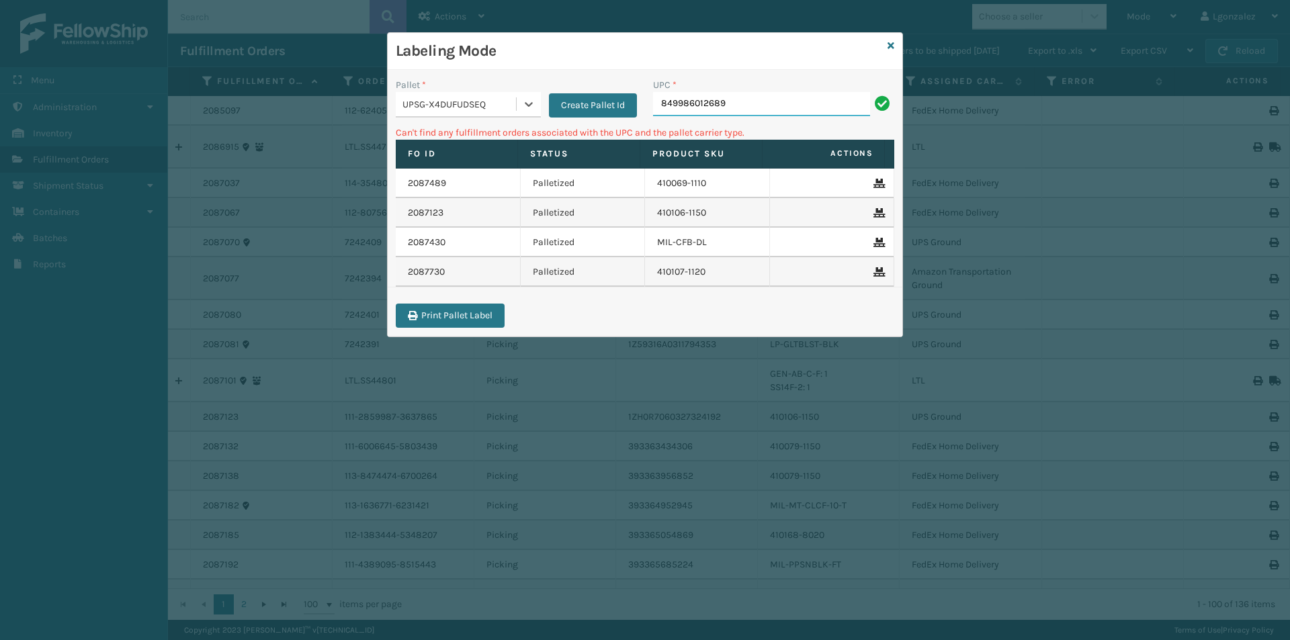
click at [780, 107] on input "849986012689" at bounding box center [761, 104] width 217 height 24
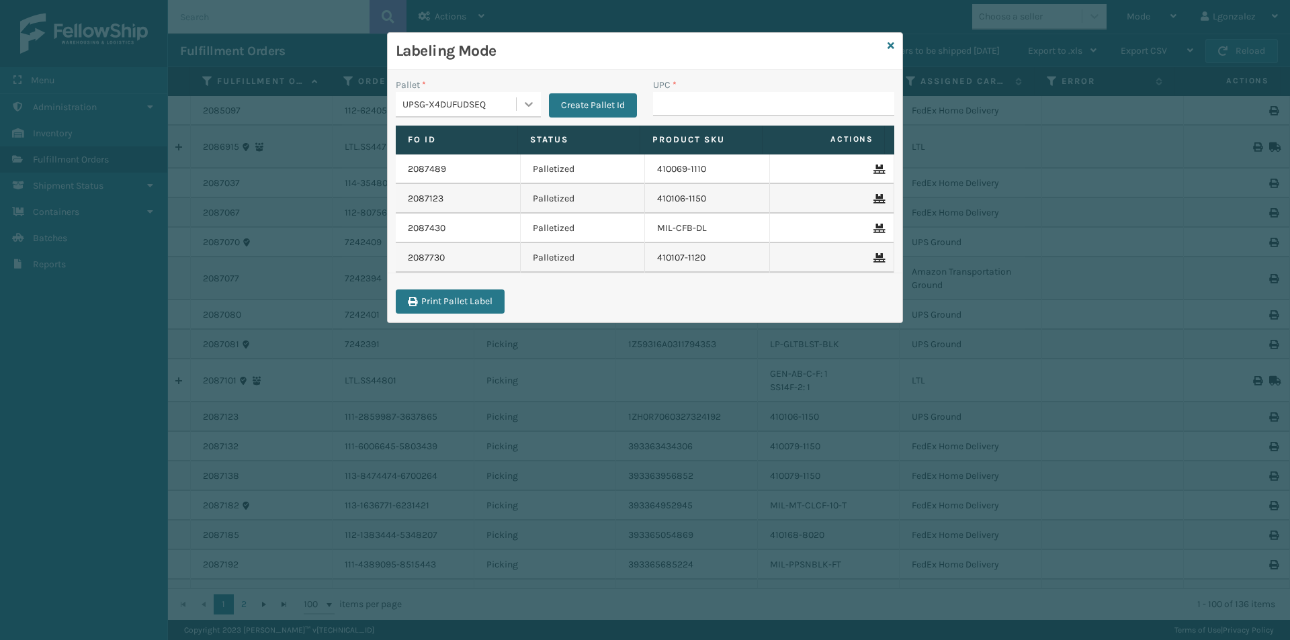
click at [534, 110] on div at bounding box center [529, 104] width 24 height 24
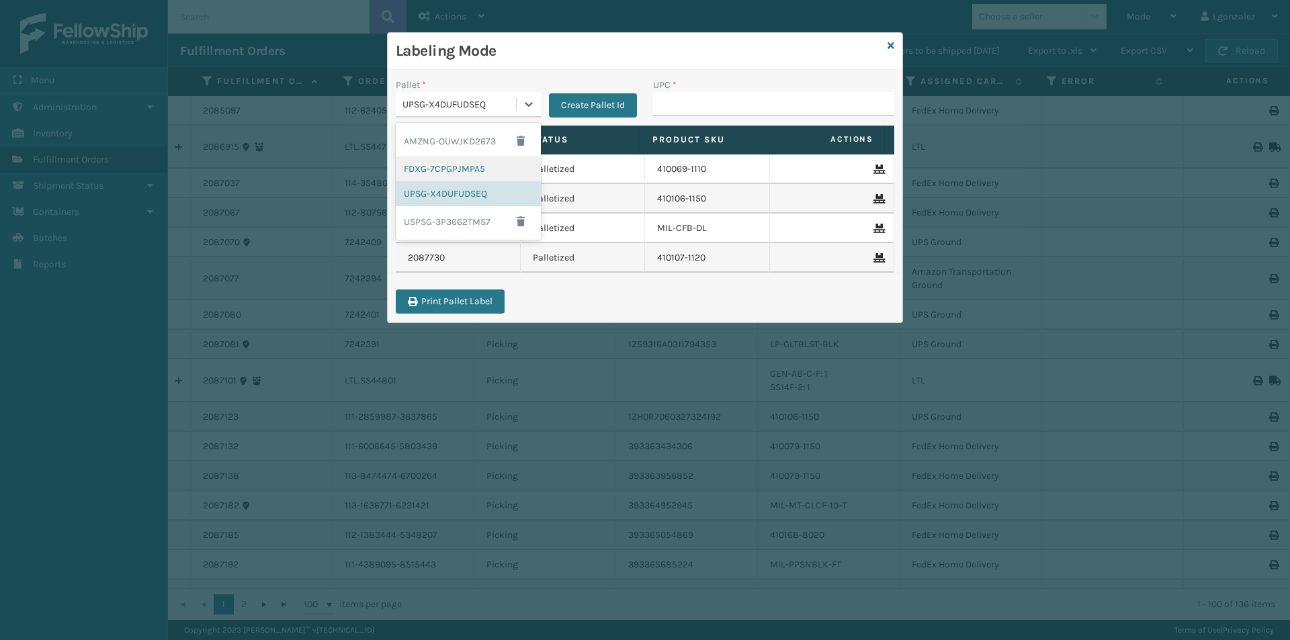
click at [466, 168] on div "FDXG-7CPGPJMPA5" at bounding box center [468, 169] width 145 height 25
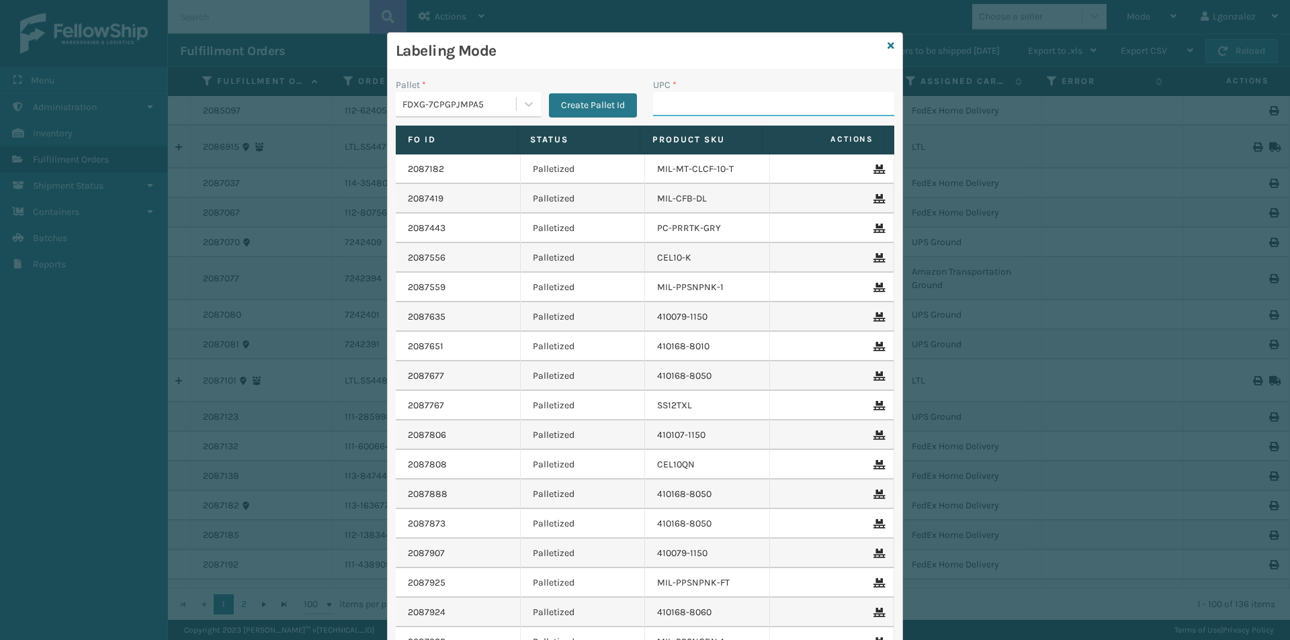
click at [686, 103] on input "UPC *" at bounding box center [773, 104] width 241 height 24
type input "81009093216"
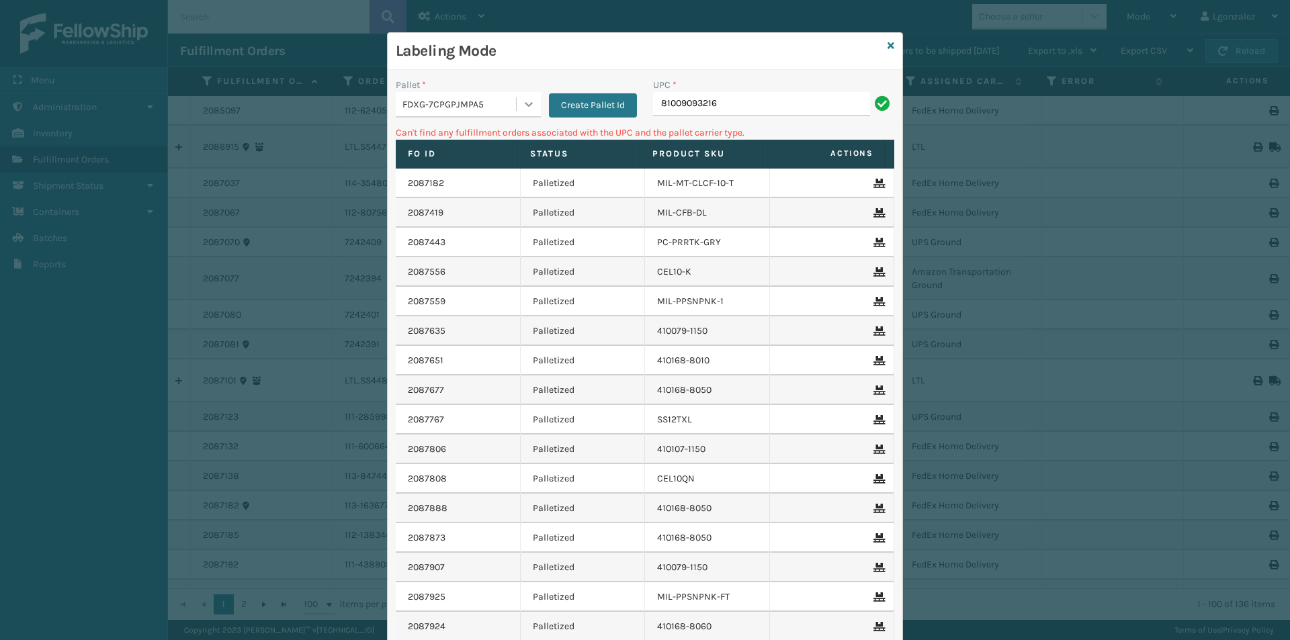
click at [525, 101] on icon at bounding box center [528, 103] width 13 height 13
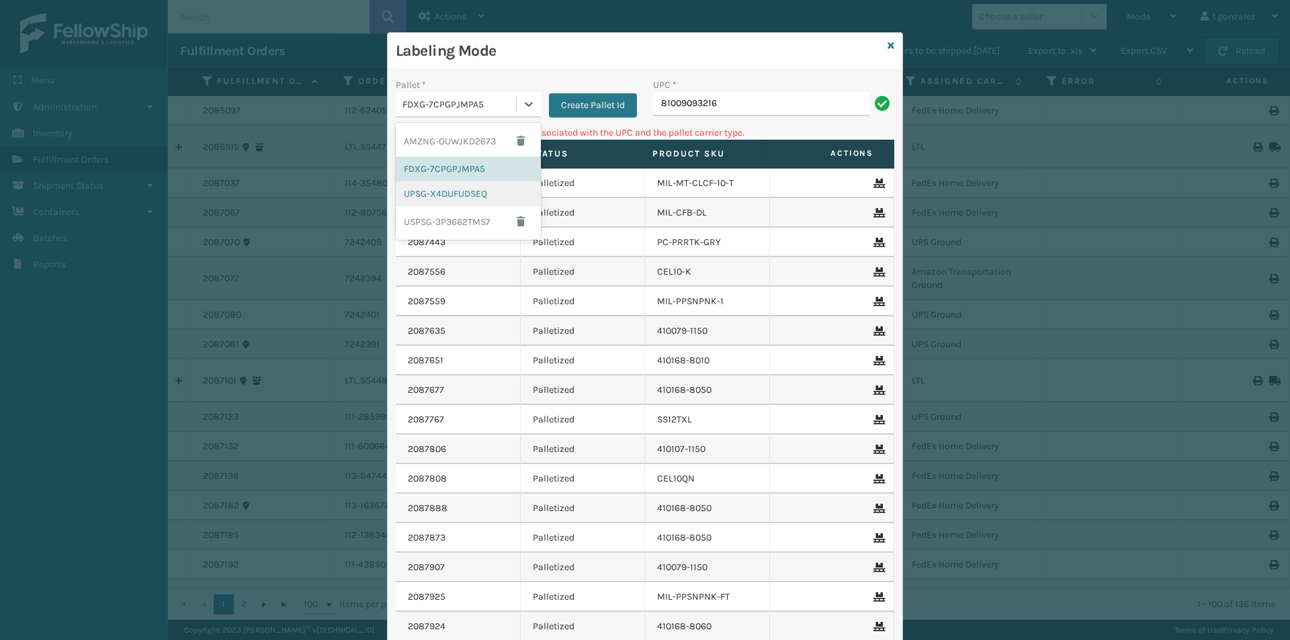
click at [452, 193] on div "UPSG-X4DUFUDSEQ" at bounding box center [468, 193] width 145 height 25
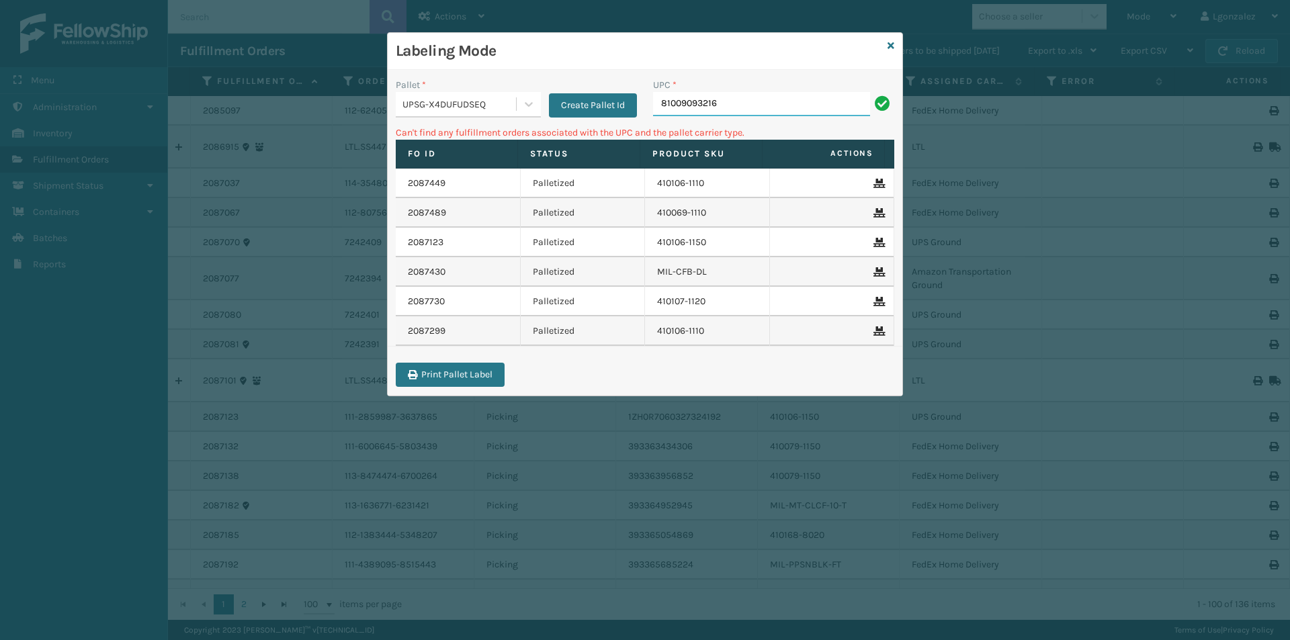
click at [754, 100] on input "81009093216" at bounding box center [761, 104] width 217 height 24
type input "8"
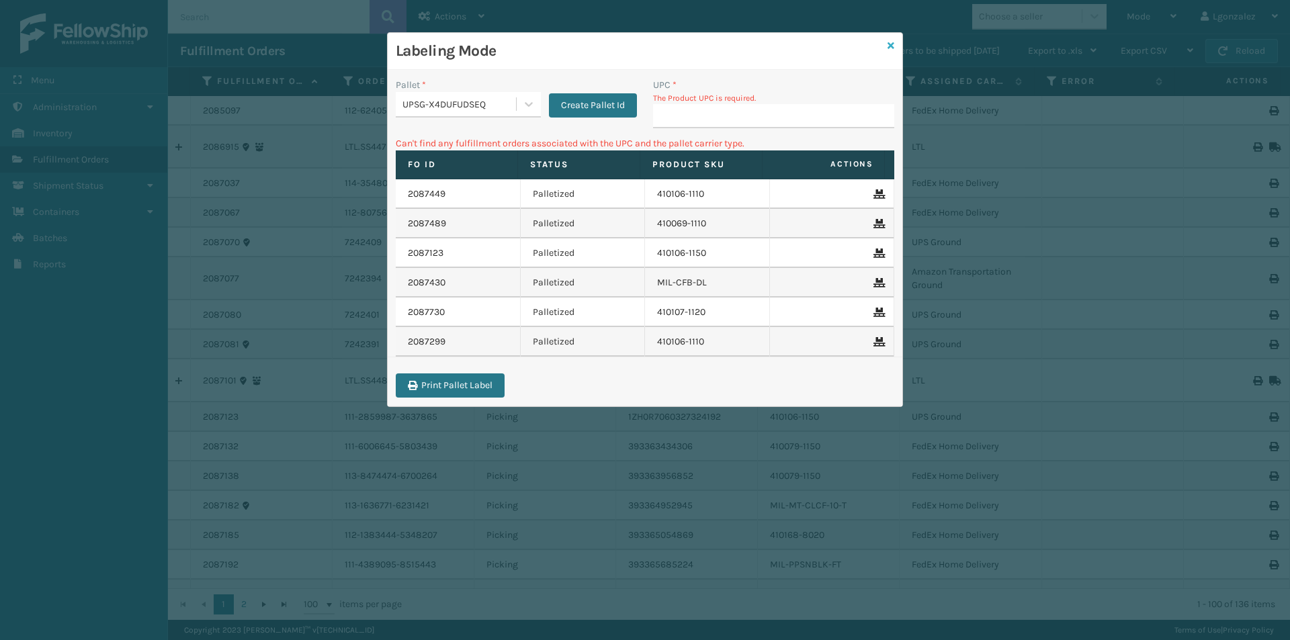
click at [890, 42] on icon at bounding box center [891, 45] width 7 height 9
